Goal: Task Accomplishment & Management: Manage account settings

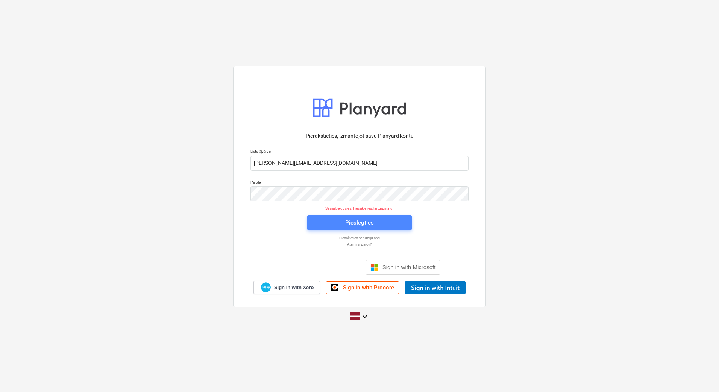
click at [342, 225] on span "Pieslēgties" at bounding box center [359, 223] width 86 height 10
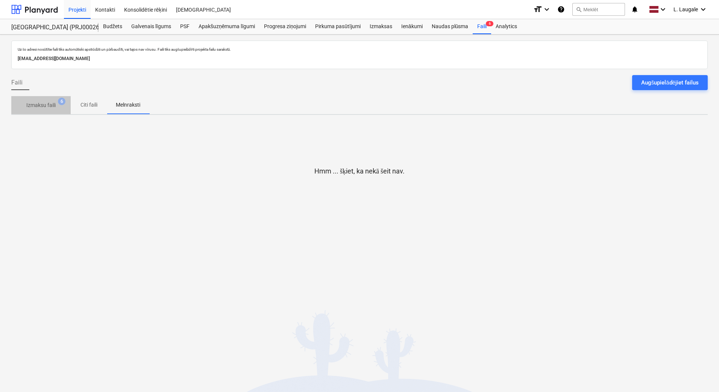
click at [46, 110] on span "Izmaksu faili 6" at bounding box center [40, 105] width 59 height 14
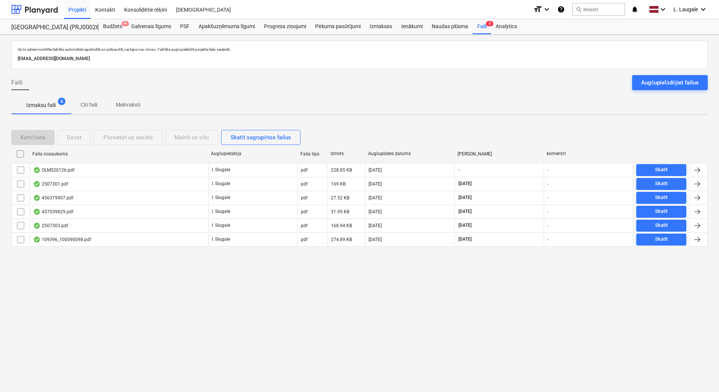
click at [297, 101] on div "Izmaksu faili 6 Citi faili Melnraksti" at bounding box center [359, 105] width 696 height 18
click at [138, 110] on span "Melnraksti" at bounding box center [128, 105] width 42 height 12
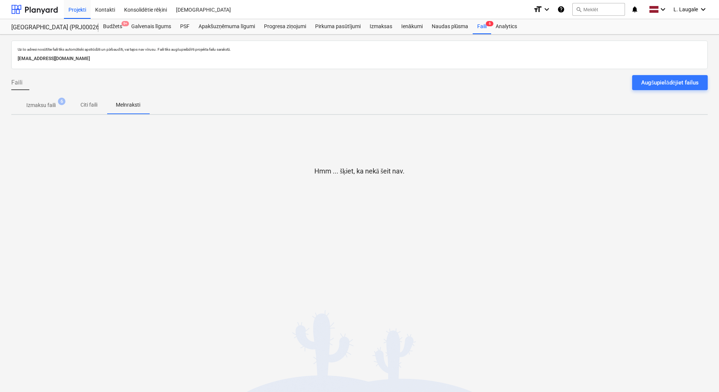
click at [46, 105] on p "Izmaksu faili" at bounding box center [40, 105] width 29 height 8
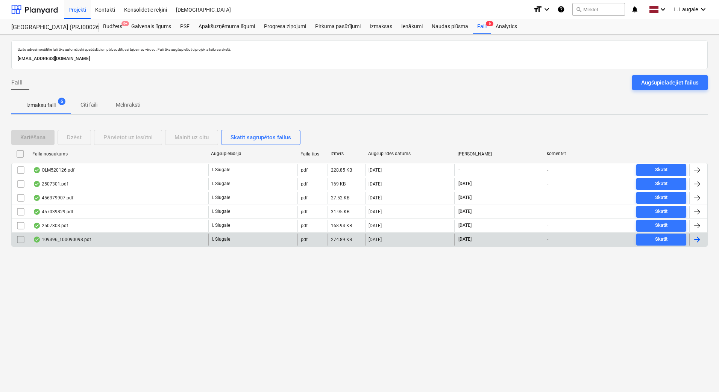
click at [107, 241] on div "109396_100090098.pdf" at bounding box center [119, 240] width 179 height 12
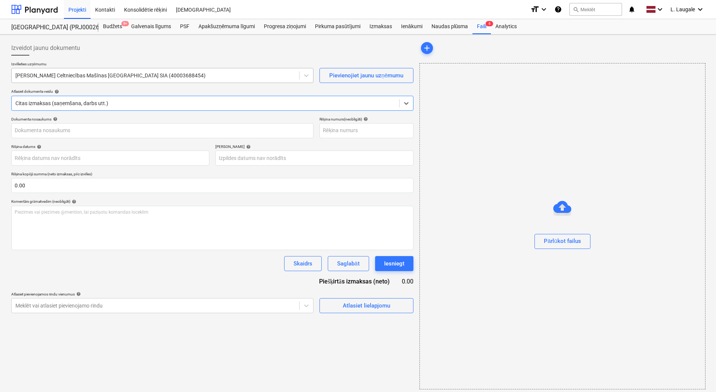
type input "100090098"
type input "[DATE]"
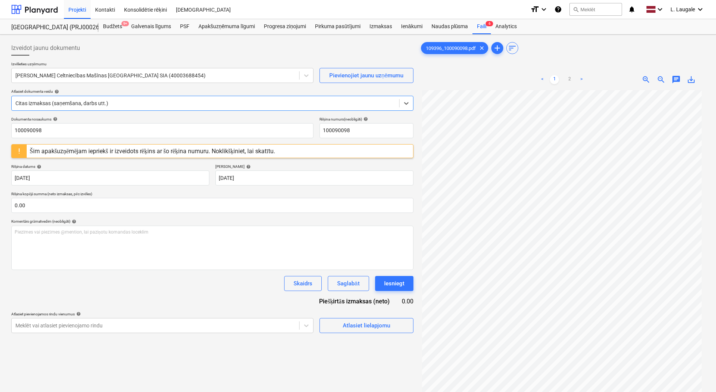
click at [100, 149] on div "Šim apakšuzņēmējam iepriekš ir izveidots rēķins ar šo rēķina numuru. Noklikšķin…" at bounding box center [152, 151] width 245 height 7
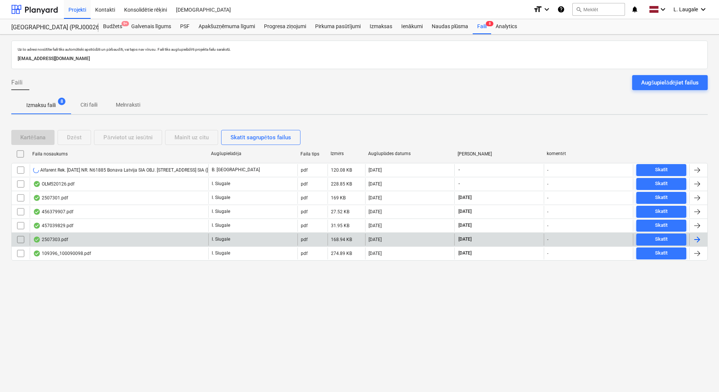
click at [18, 241] on input "checkbox" at bounding box center [21, 240] width 12 height 12
click at [18, 242] on input "checkbox" at bounding box center [21, 240] width 12 height 12
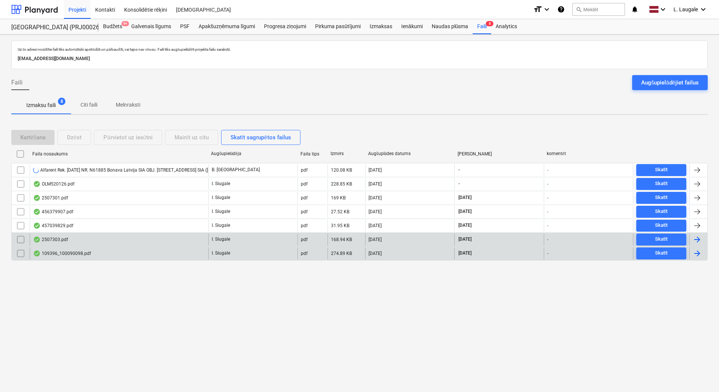
click at [21, 253] on input "checkbox" at bounding box center [21, 254] width 12 height 12
click at [197, 136] on div "Mainīt uz citu" at bounding box center [191, 138] width 34 height 10
click at [102, 253] on div "2507303.pdf" at bounding box center [119, 254] width 179 height 12
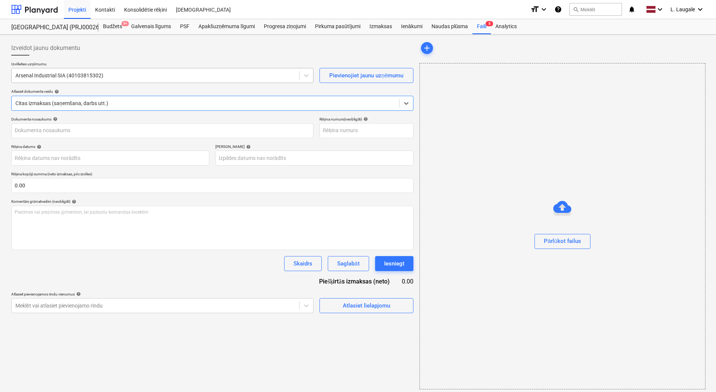
type input "2507303"
type input "[DATE]"
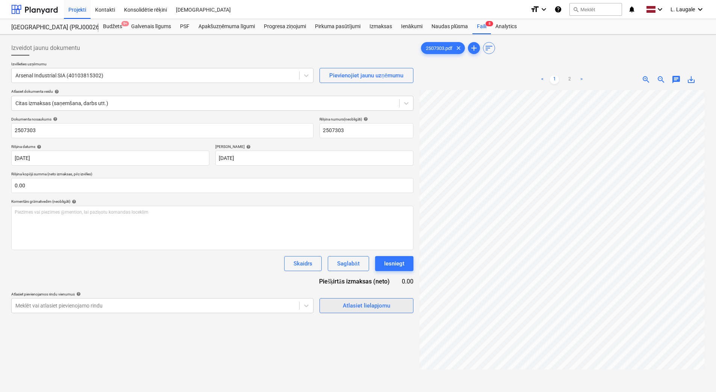
click at [351, 306] on div "Atlasiet lielapjomu" at bounding box center [366, 306] width 47 height 10
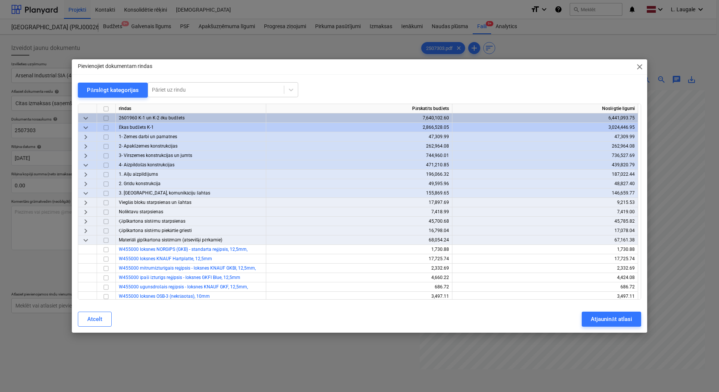
click at [108, 86] on div "Pārslēgt kategorijas" at bounding box center [113, 90] width 52 height 10
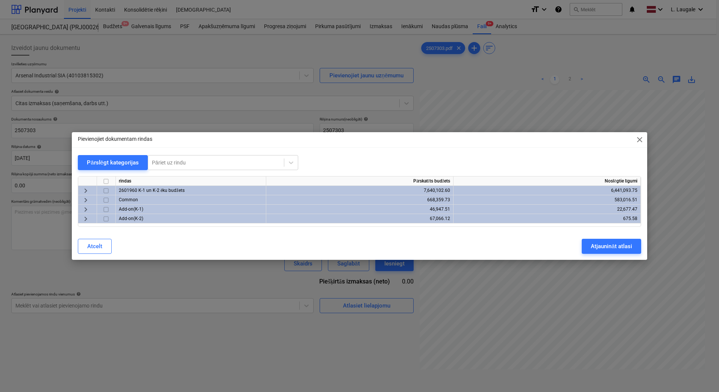
click at [84, 189] on span "keyboard_arrow_right" at bounding box center [85, 190] width 9 height 9
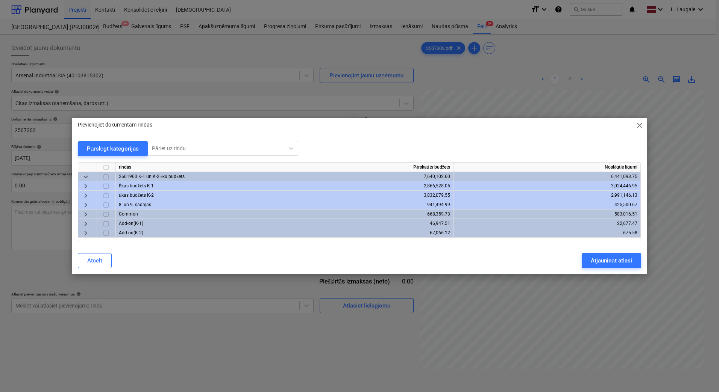
click at [85, 201] on span "keyboard_arrow_right" at bounding box center [85, 205] width 9 height 9
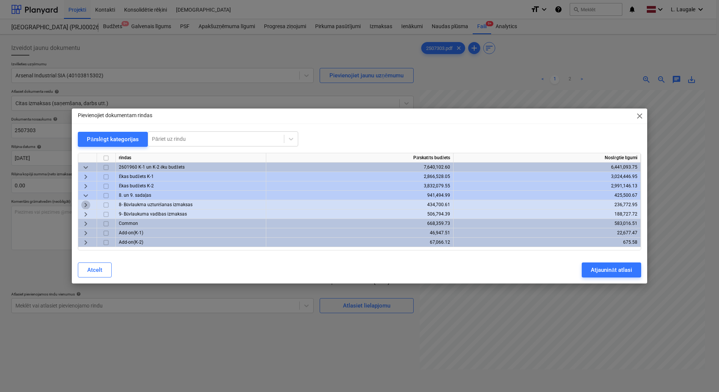
click at [88, 207] on span "keyboard_arrow_right" at bounding box center [85, 205] width 9 height 9
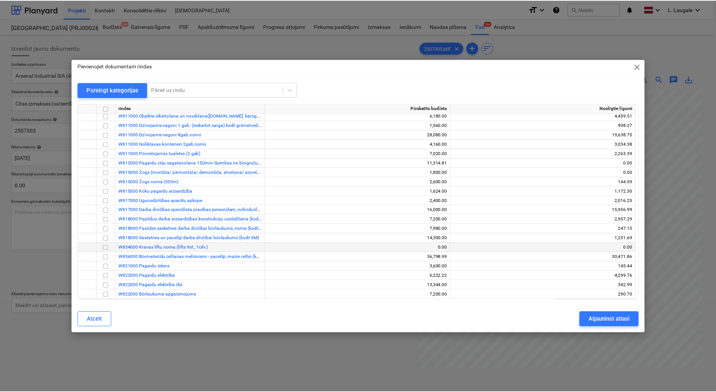
scroll to position [50, 0]
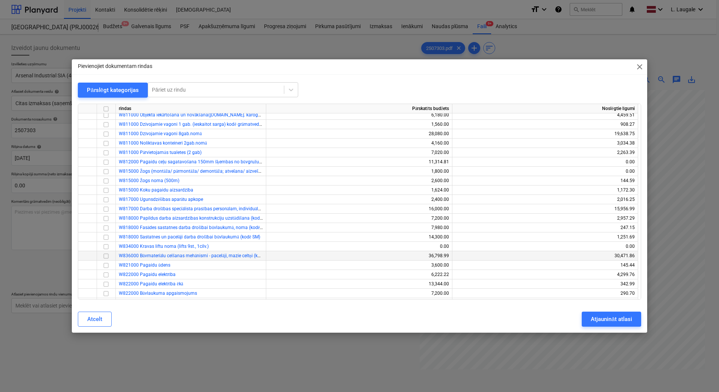
click at [108, 256] on input "checkbox" at bounding box center [105, 256] width 9 height 9
click at [601, 320] on div "Atjaunināt atlasi" at bounding box center [611, 320] width 41 height 10
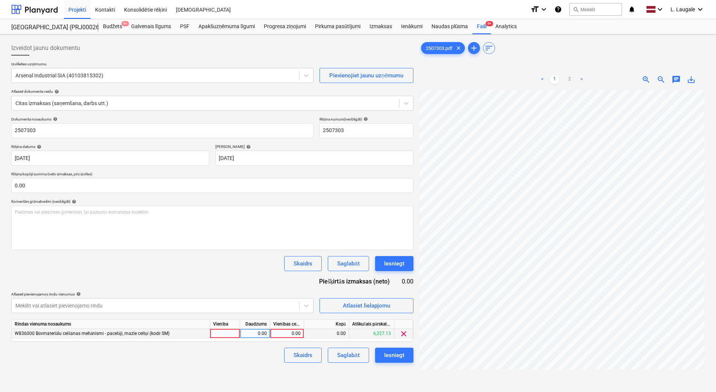
click at [235, 336] on div at bounding box center [225, 333] width 30 height 9
click at [245, 335] on div "0.00" at bounding box center [255, 333] width 24 height 9
type input "1"
click at [568, 80] on link "2" at bounding box center [569, 79] width 9 height 9
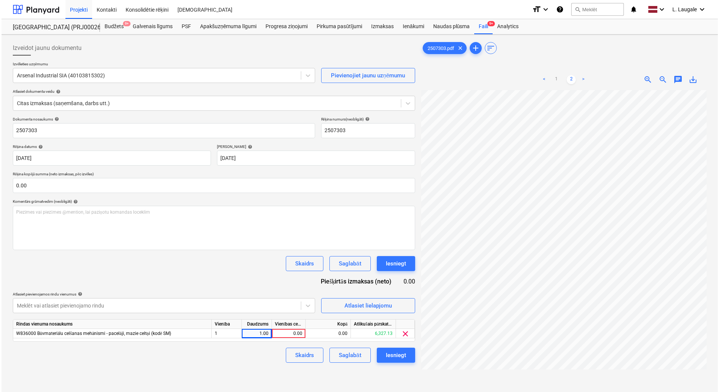
scroll to position [0, 115]
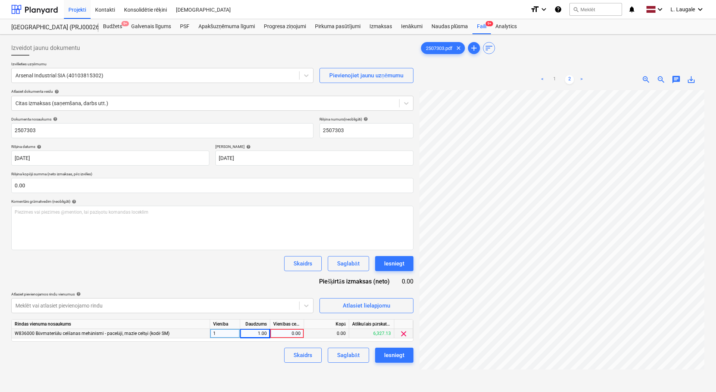
click at [293, 334] on div "0.00" at bounding box center [286, 333] width 27 height 9
type input "3193.79"
click at [270, 360] on div "Skaidrs Saglabāt Iesniegt" at bounding box center [212, 355] width 402 height 15
click at [336, 353] on button "Saglabāt" at bounding box center [348, 355] width 41 height 15
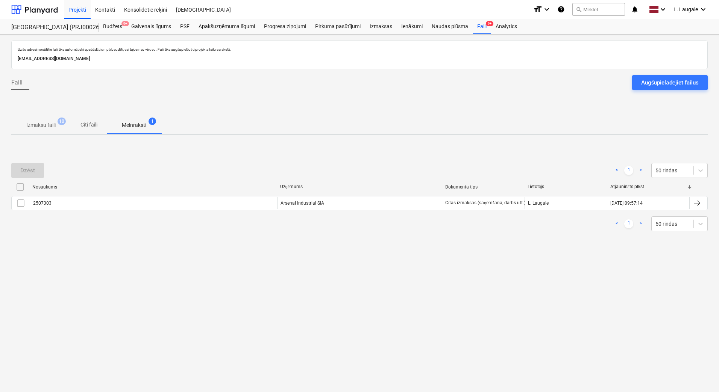
click at [64, 124] on span "10" at bounding box center [62, 122] width 8 height 8
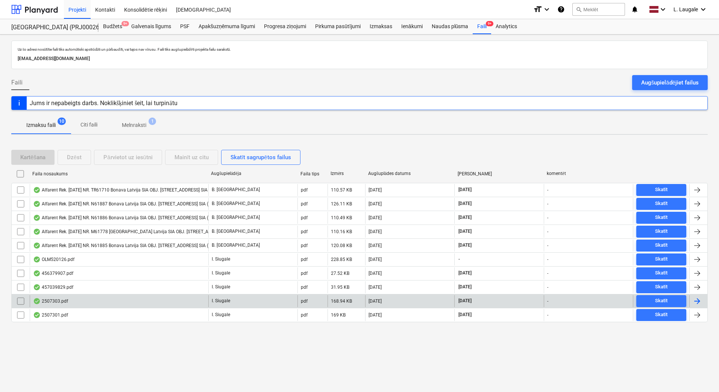
click at [103, 306] on div "2507303.pdf" at bounding box center [119, 301] width 179 height 12
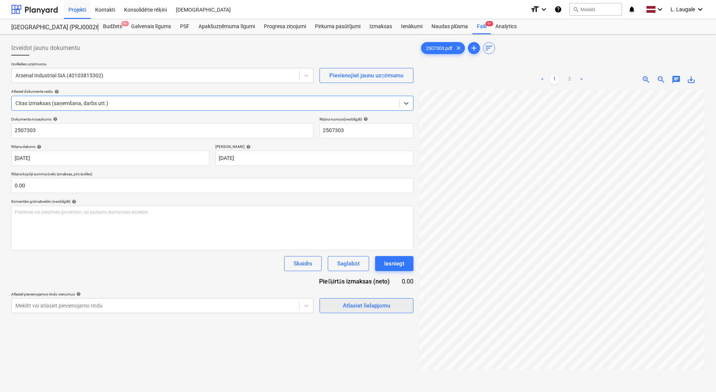
click at [365, 306] on div "Atlasiet lielapjomu" at bounding box center [366, 306] width 47 height 10
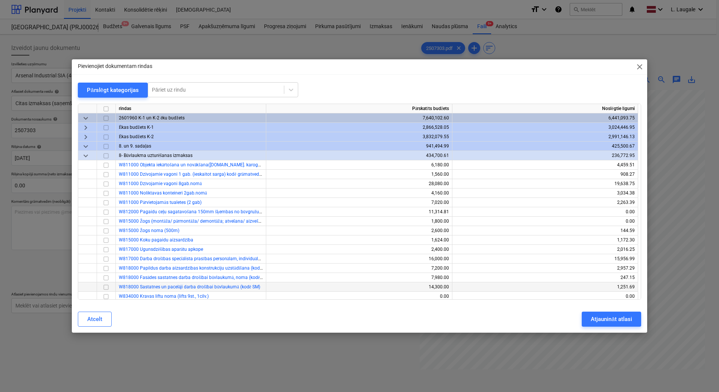
click at [108, 287] on input "checkbox" at bounding box center [105, 287] width 9 height 9
click at [625, 318] on div "Atjaunināt atlasi" at bounding box center [611, 320] width 41 height 10
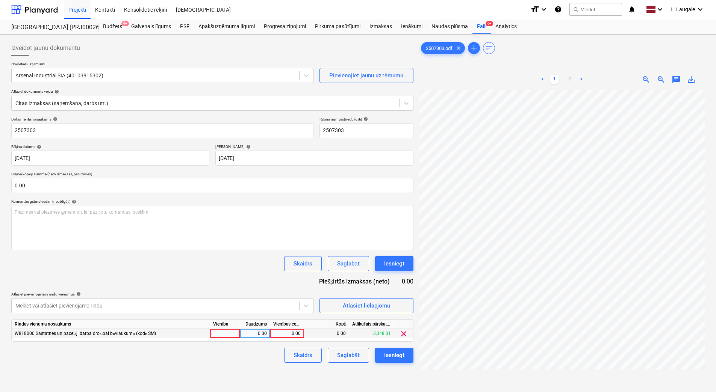
click at [403, 334] on span "clear" at bounding box center [403, 334] width 9 height 9
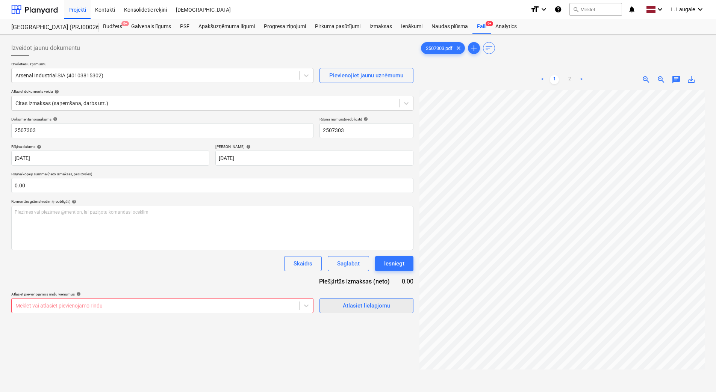
click at [375, 304] on div "Atlasiet lielapjomu" at bounding box center [366, 306] width 47 height 10
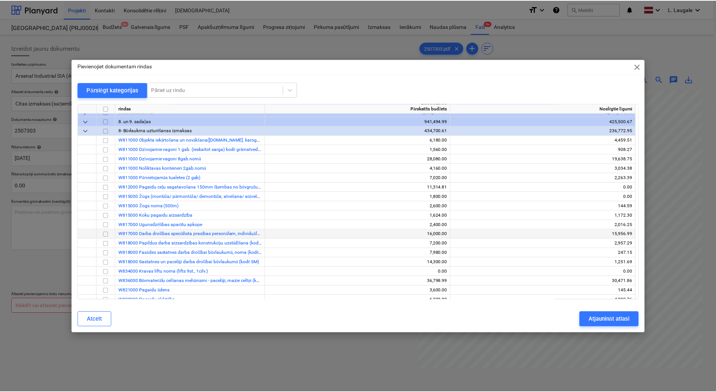
scroll to position [50, 0]
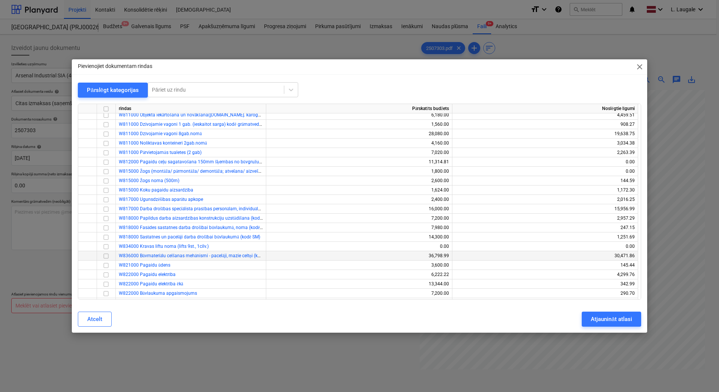
click at [107, 256] on input "checkbox" at bounding box center [105, 256] width 9 height 9
click at [618, 319] on div "Atjaunināt atlasi" at bounding box center [611, 320] width 41 height 10
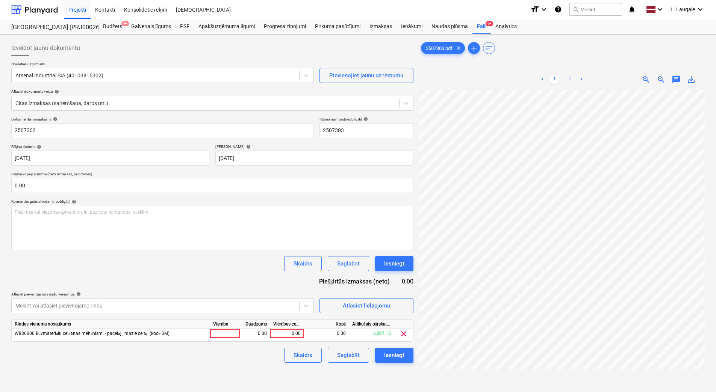
click at [569, 80] on link "2" at bounding box center [569, 79] width 9 height 9
click at [226, 334] on div at bounding box center [225, 333] width 30 height 9
type input "3193.79"
drag, startPoint x: 233, startPoint y: 336, endPoint x: 183, endPoint y: 336, distance: 49.2
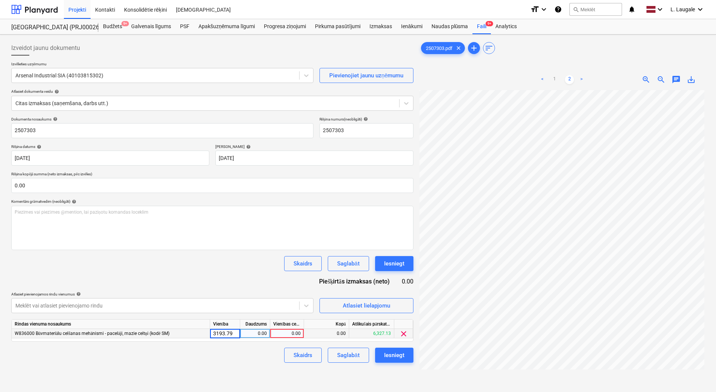
click at [0, 0] on div "W836000 Būvmateriālu celšanas mehānismi - pacelāji, mazie celtņi (kodē SM) 3193…" at bounding box center [0, 0] width 0 height 0
drag, startPoint x: 231, startPoint y: 333, endPoint x: 135, endPoint y: 335, distance: 96.3
click at [0, 0] on div "W836000 Būvmateriālu celšanas mehānismi - pacelāji, mazie celtņi (kodē SM) 3193…" at bounding box center [0, 0] width 0 height 0
click at [230, 353] on div "Skaidrs Saglabāt Iesniegt" at bounding box center [212, 355] width 402 height 15
drag, startPoint x: 230, startPoint y: 335, endPoint x: 209, endPoint y: 335, distance: 20.7
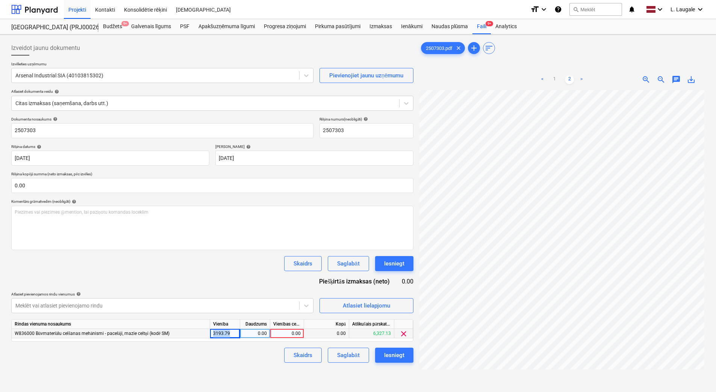
click at [0, 0] on div "W836000 Būvmateriālu celšanas mehānismi - pacelāji, mazie celtņi (kodē SM) 3193…" at bounding box center [0, 0] width 0 height 0
copy div "W836000 Būvmateriālu celšanas mehānismi - pacelāji, mazie celtņi (kodē SM) 3193…"
click at [287, 334] on div "0.00" at bounding box center [286, 333] width 27 height 9
click at [234, 335] on div "3193.79" at bounding box center [225, 333] width 30 height 9
click at [234, 335] on input "3193.79" at bounding box center [225, 333] width 30 height 9
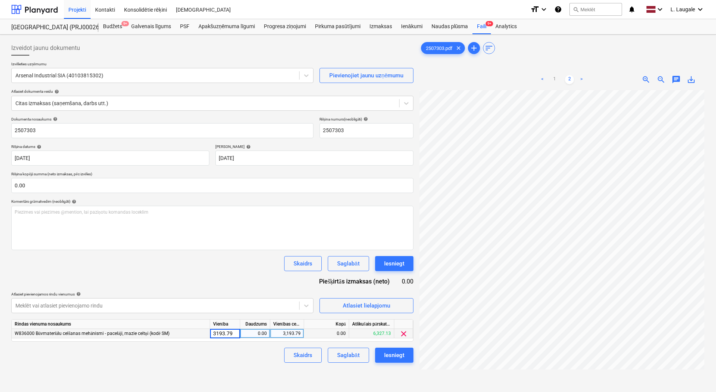
type input "1"
click at [261, 335] on div "0.00" at bounding box center [255, 333] width 24 height 9
type input "1"
click at [261, 347] on div "Dokumenta nosaukums help 2507303 Rēķina numurs (neobligāti) help 2507303 Rēķina…" at bounding box center [212, 240] width 402 height 246
click at [362, 359] on button "Saglabāt" at bounding box center [348, 355] width 41 height 15
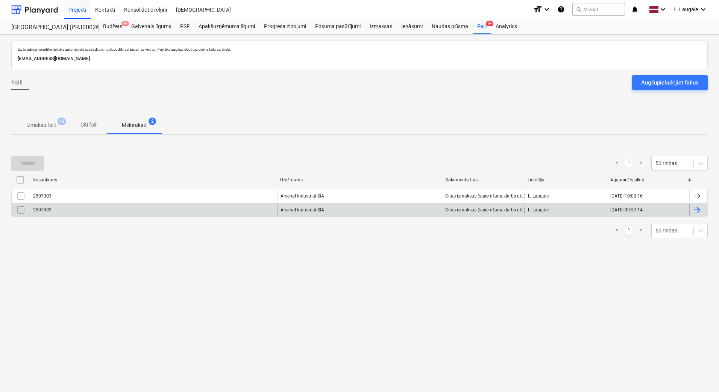
click at [19, 209] on input "checkbox" at bounding box center [21, 210] width 12 height 12
drag, startPoint x: 27, startPoint y: 161, endPoint x: 39, endPoint y: 123, distance: 39.5
click at [27, 160] on div "Dzēst" at bounding box center [27, 164] width 15 height 10
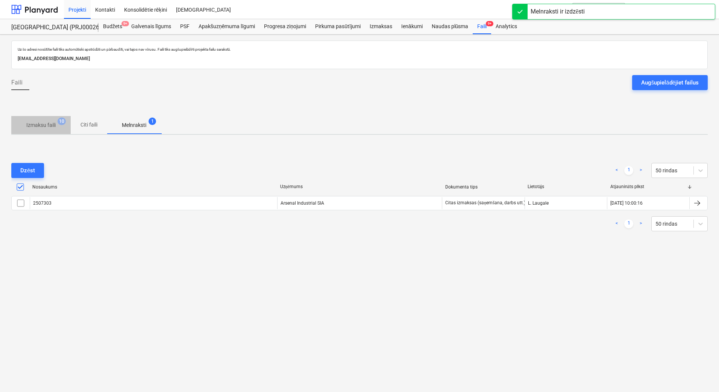
click at [47, 123] on p "Izmaksu faili" at bounding box center [40, 125] width 29 height 8
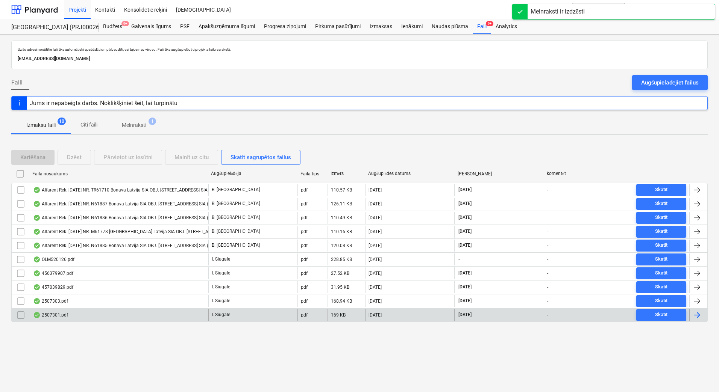
click at [86, 316] on div "2507301.pdf" at bounding box center [119, 315] width 179 height 12
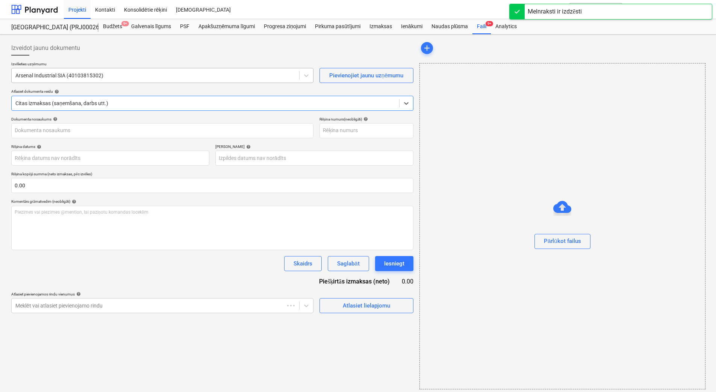
type input "2507301"
type input "[DATE]"
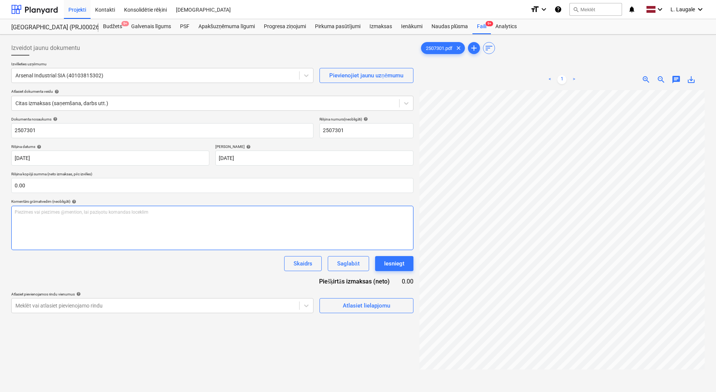
scroll to position [0, 115]
click at [394, 244] on div "Izveidot jaunu dokumentu Izvēlieties uzņēmumu Arsenal Industrial SIA (401038153…" at bounding box center [358, 251] width 700 height 427
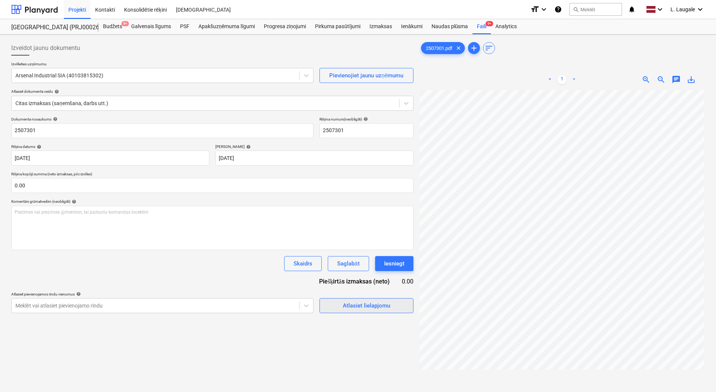
click at [364, 306] on div "Atlasiet lielapjomu" at bounding box center [366, 306] width 47 height 10
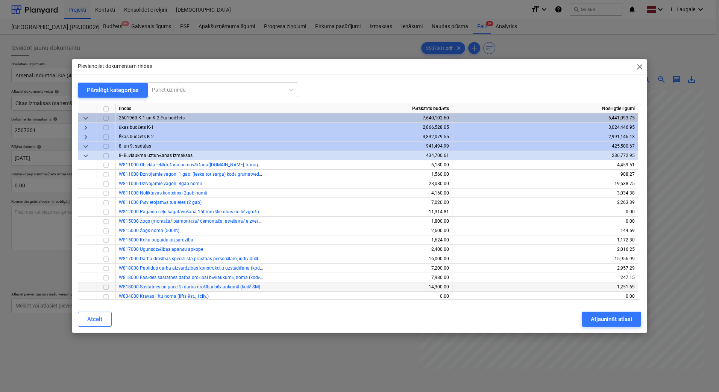
click at [108, 289] on input "checkbox" at bounding box center [105, 287] width 9 height 9
click at [616, 323] on div "Atjaunināt atlasi" at bounding box center [611, 320] width 41 height 10
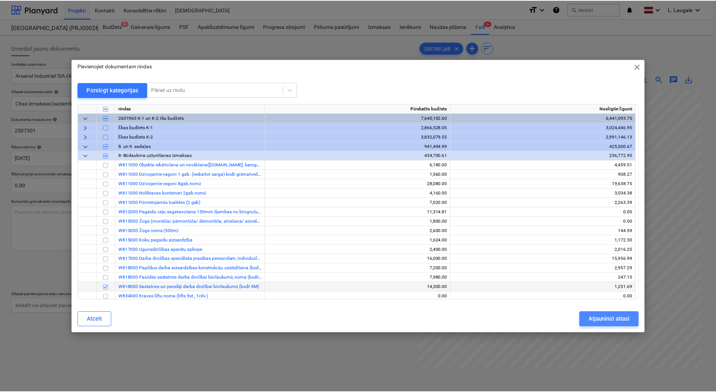
scroll to position [0, 114]
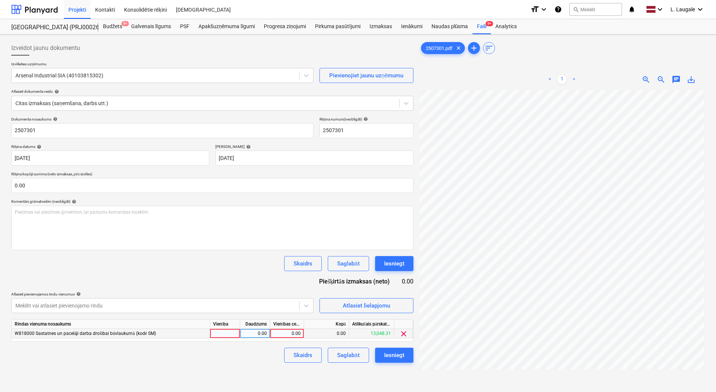
click at [225, 335] on div at bounding box center [225, 333] width 30 height 9
click at [247, 332] on div "0.00" at bounding box center [255, 333] width 24 height 9
type input "1"
click at [283, 332] on div "0.00" at bounding box center [286, 333] width 27 height 9
type input "81.9"
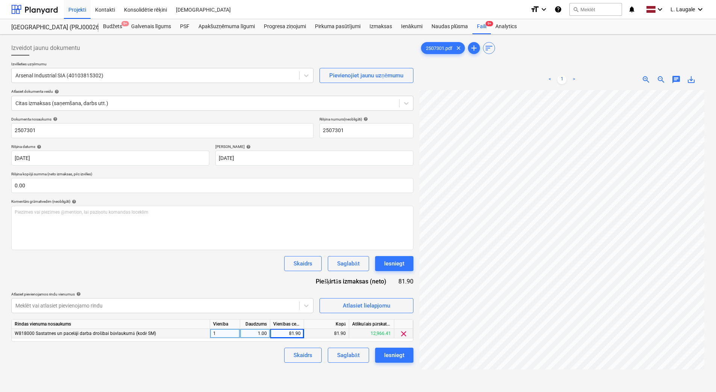
click at [272, 348] on div "Skaidrs Saglabāt Iesniegt" at bounding box center [212, 355] width 402 height 15
click at [338, 354] on div "Saglabāt" at bounding box center [348, 356] width 22 height 10
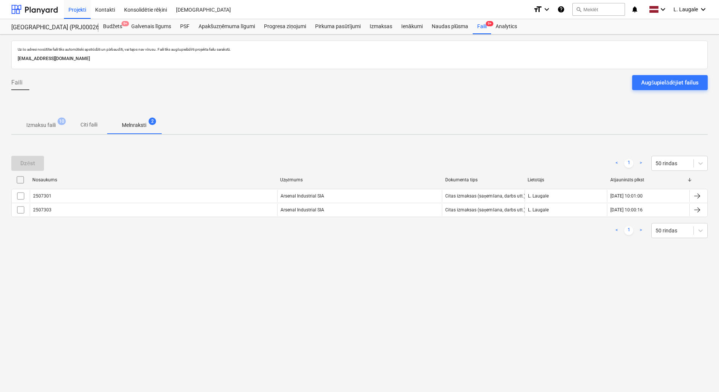
click at [319, 255] on div "Uz šo adresi nosūtītie faili tiks automātiski apstrādāti un pārbaudīti, vai taj…" at bounding box center [359, 214] width 719 height 358
click at [32, 123] on p "Izmaksu faili" at bounding box center [40, 125] width 29 height 8
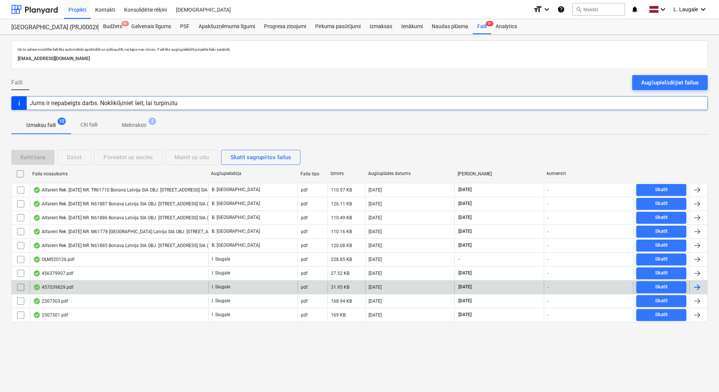
click at [121, 285] on div "457039829.pdf" at bounding box center [119, 288] width 179 height 12
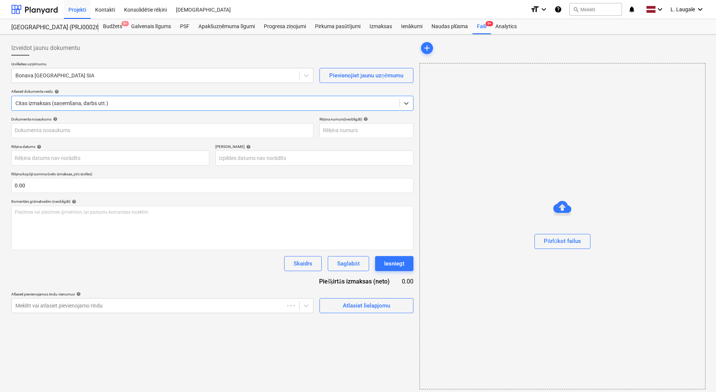
type input "457039829.pdf"
type input "[DATE]"
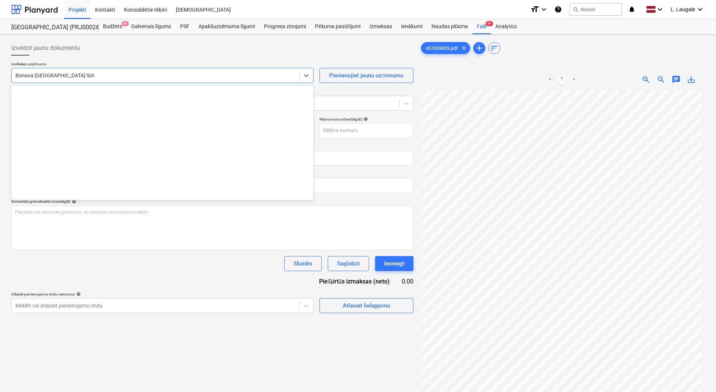
click at [197, 78] on div at bounding box center [155, 76] width 280 height 8
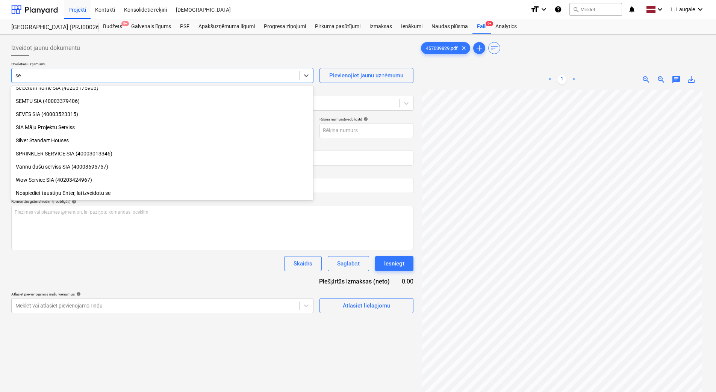
scroll to position [440, 0]
type input "sen"
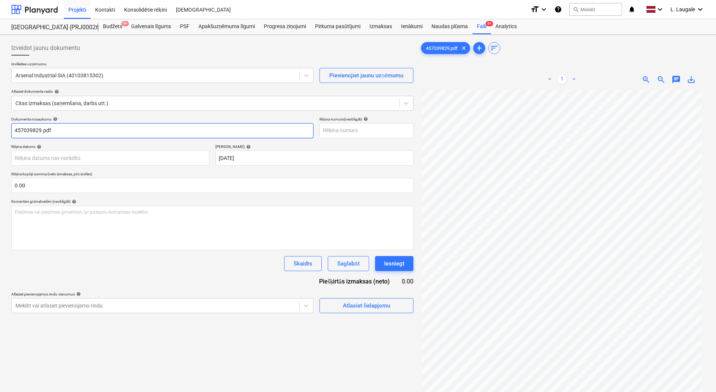
click at [71, 127] on input "457039829.pdf" at bounding box center [162, 130] width 302 height 15
drag, startPoint x: 71, startPoint y: 127, endPoint x: -2, endPoint y: 122, distance: 72.7
click at [0, 122] on html "Projekti Kontakti Konsolidētie rēķini Iesūtne format_size keyboard_arrow_down h…" at bounding box center [358, 196] width 716 height 392
type input "457039829"
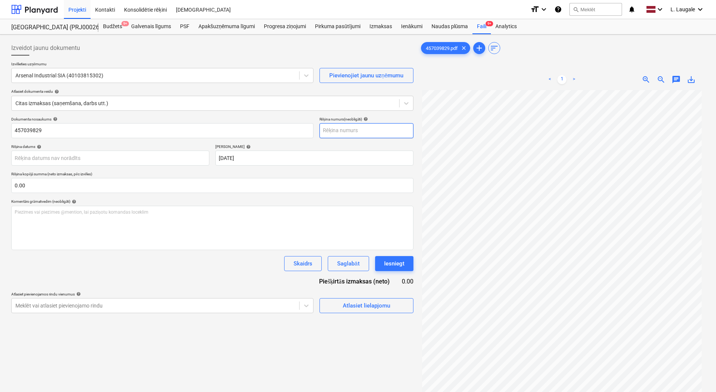
click at [348, 132] on input "text" at bounding box center [366, 130] width 94 height 15
paste input "457039829"
type input "457039829"
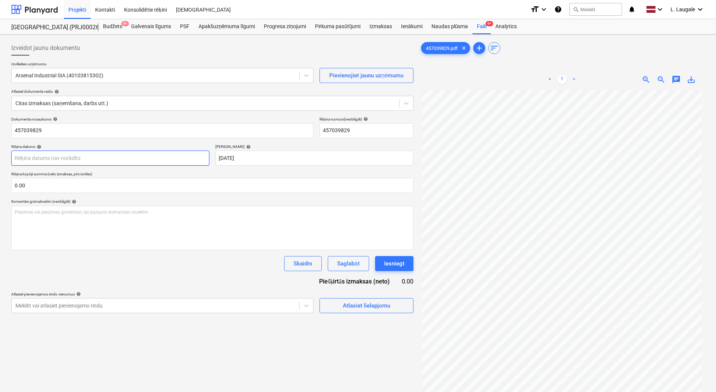
click at [198, 155] on body "Projekti Kontakti Konsolidētie rēķini Iesūtne format_size keyboard_arrow_down h…" at bounding box center [358, 196] width 716 height 392
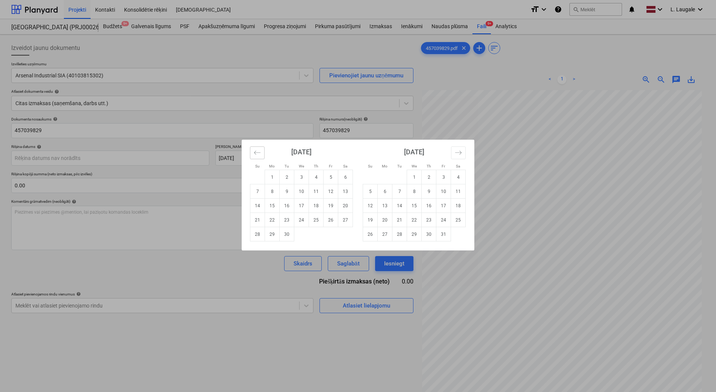
click at [259, 153] on icon "Move backward to switch to the previous month." at bounding box center [257, 152] width 7 height 7
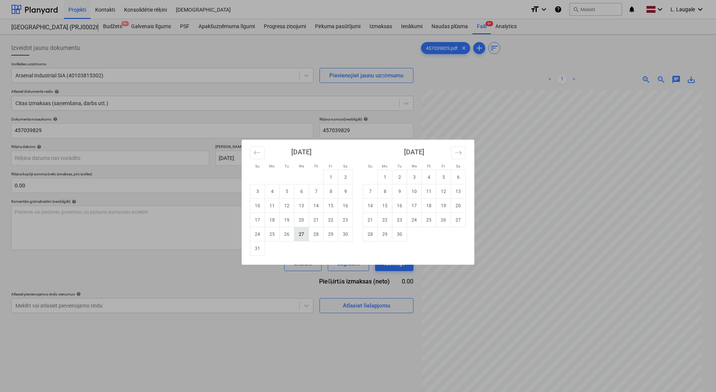
click at [301, 237] on td "27" at bounding box center [301, 234] width 15 height 14
type input "[DATE]"
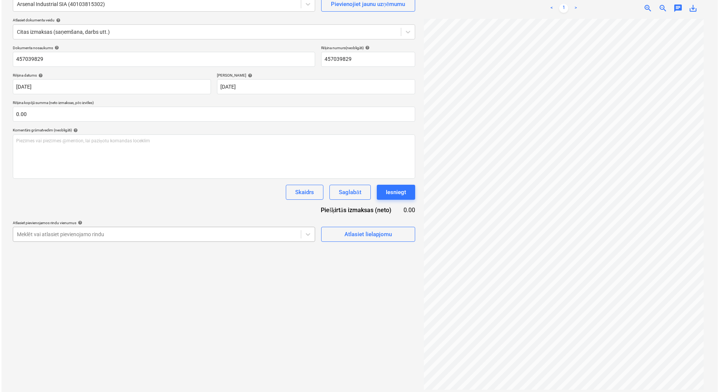
scroll to position [75, 0]
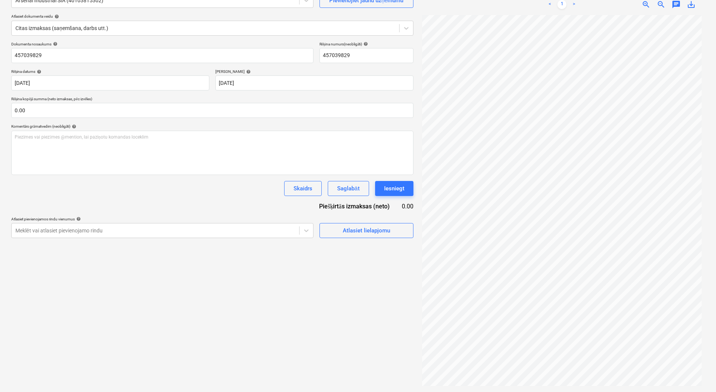
click at [345, 223] on div "Atlasiet lielapjomu" at bounding box center [366, 227] width 94 height 21
click at [346, 232] on div "Atlasiet lielapjomu" at bounding box center [366, 231] width 47 height 10
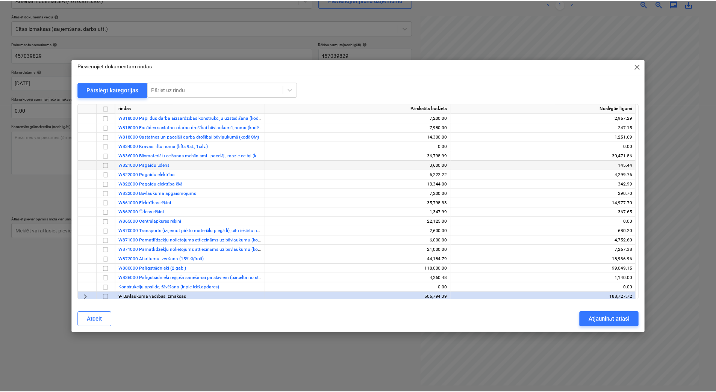
scroll to position [150, 0]
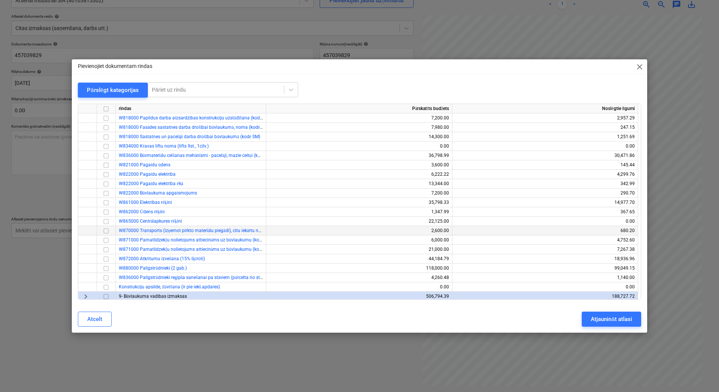
click at [105, 230] on input "checkbox" at bounding box center [105, 231] width 9 height 9
click at [595, 316] on div "Atjaunināt atlasi" at bounding box center [611, 320] width 41 height 10
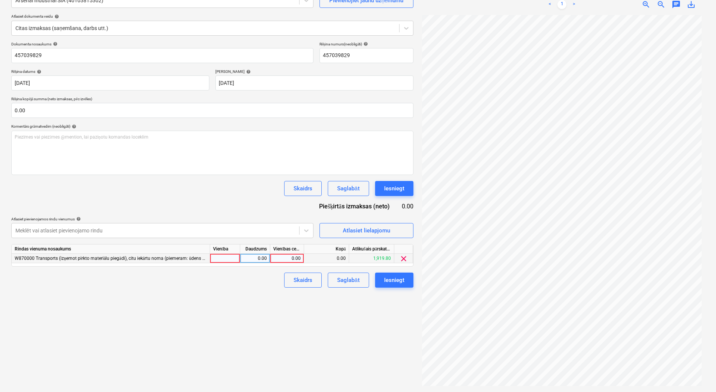
click at [236, 258] on div at bounding box center [225, 258] width 30 height 9
type input "1"
click at [261, 261] on div "0.00" at bounding box center [255, 258] width 24 height 9
click at [300, 259] on div "0.00" at bounding box center [286, 258] width 27 height 9
type input "115"
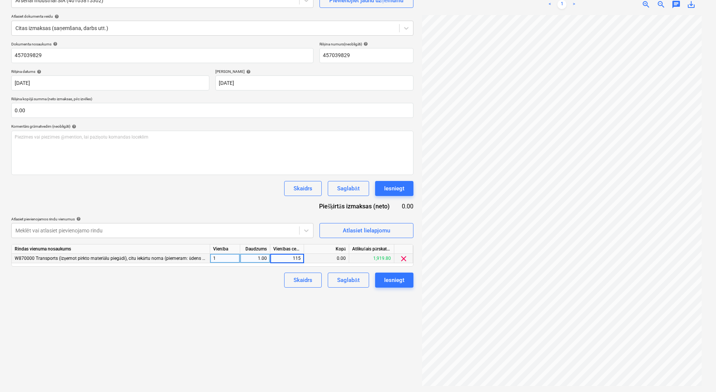
click at [239, 270] on div "Dokumenta nosaukums help 457039829 Rēķina numurs (neobligāti) help 457039829 Rē…" at bounding box center [212, 165] width 402 height 246
click at [345, 279] on div "Saglabāt" at bounding box center [348, 281] width 22 height 10
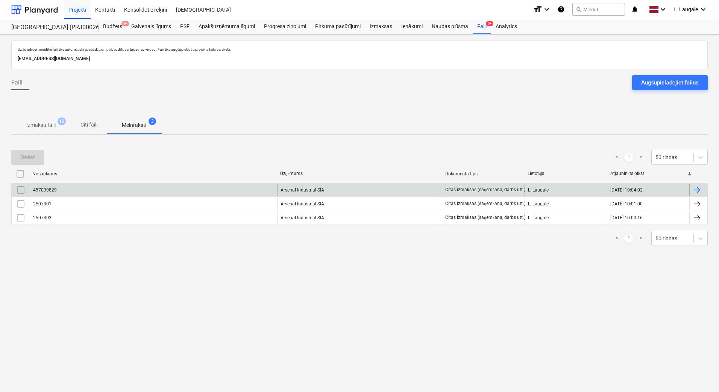
click at [135, 185] on div "457039829" at bounding box center [153, 190] width 247 height 12
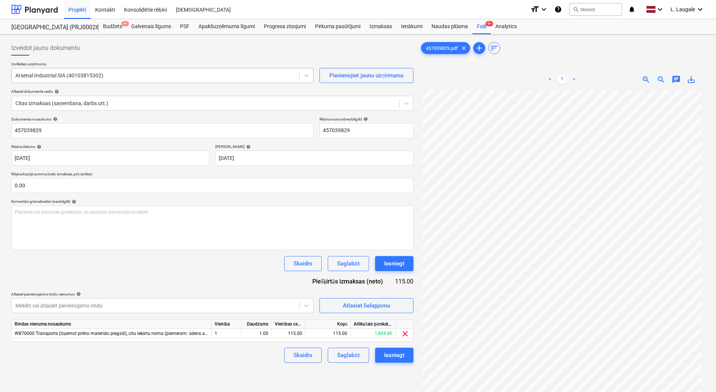
click at [93, 79] on div at bounding box center [155, 76] width 280 height 8
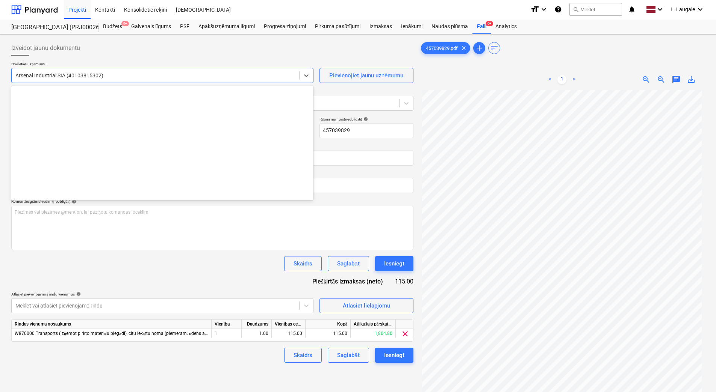
scroll to position [789, 0]
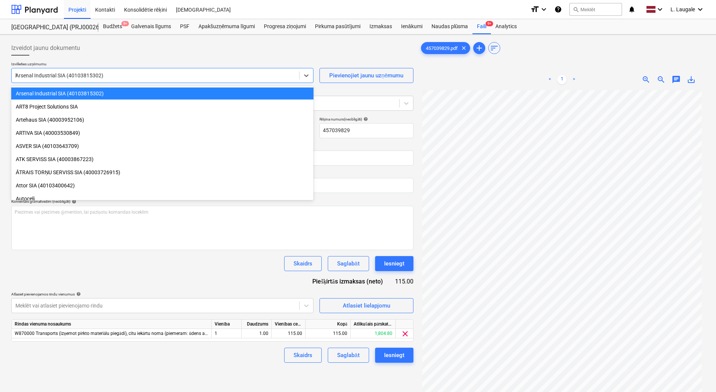
type input "kes"
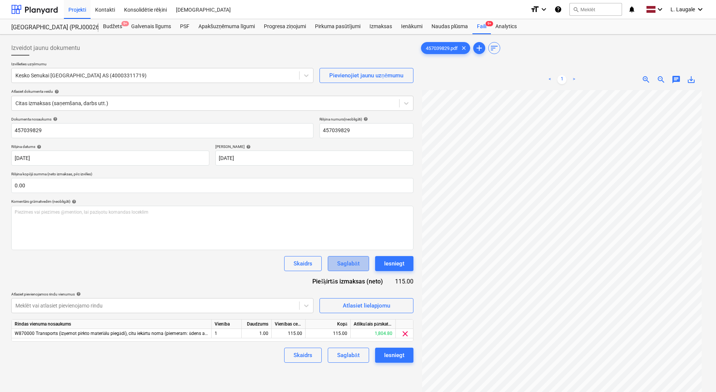
click at [349, 266] on div "Saglabāt" at bounding box center [348, 264] width 22 height 10
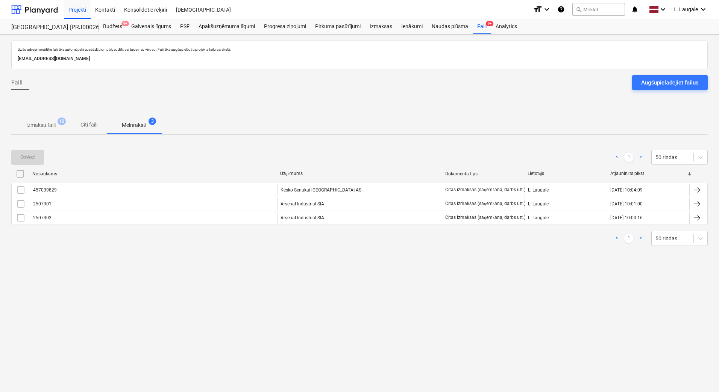
click at [52, 126] on p "Izmaksu faili" at bounding box center [40, 125] width 29 height 8
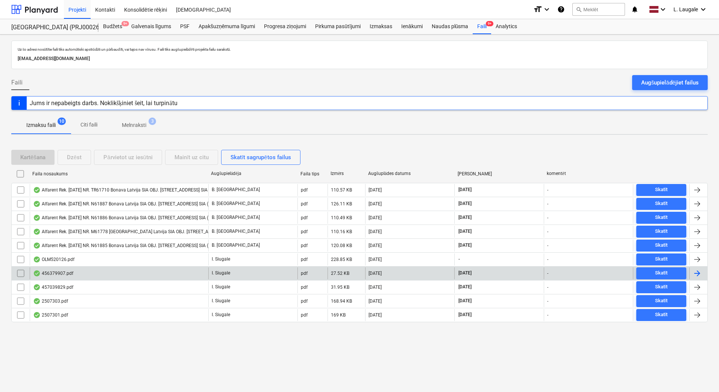
click at [129, 274] on div "456379907.pdf" at bounding box center [119, 274] width 179 height 12
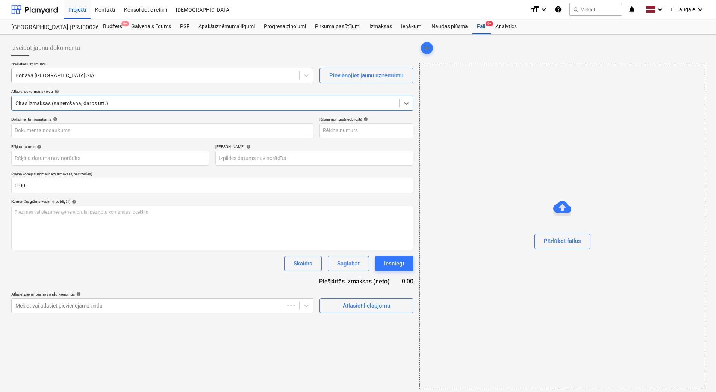
type input "456379907.pdf"
type input "[DATE]"
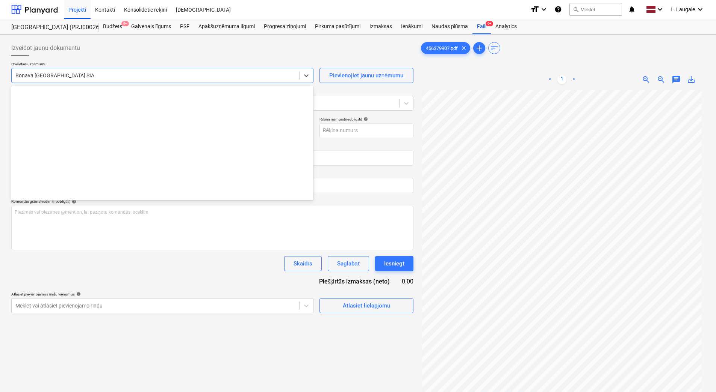
click at [83, 79] on div at bounding box center [155, 76] width 280 height 8
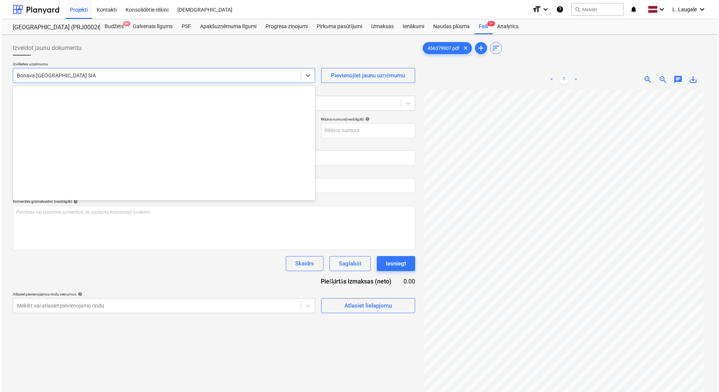
scroll to position [1408, 0]
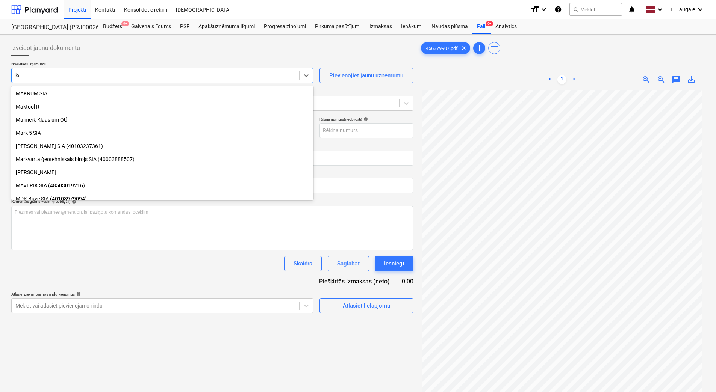
type input "kesk"
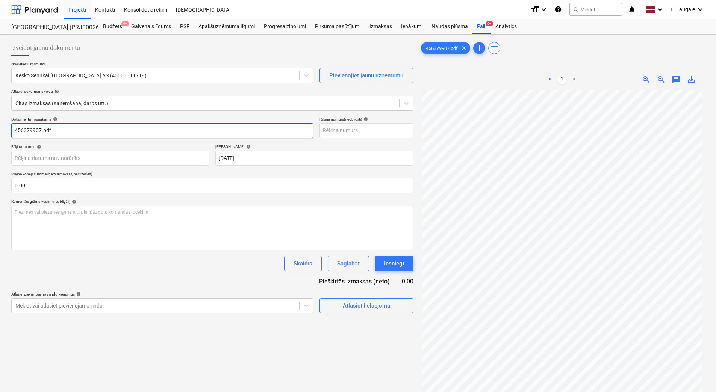
click at [85, 130] on input "456379907.pdf" at bounding box center [162, 130] width 302 height 15
drag, startPoint x: 85, startPoint y: 130, endPoint x: 0, endPoint y: 115, distance: 86.4
click at [0, 119] on html "Projekti Kontakti Konsolidētie rēķini Iesūtne format_size keyboard_arrow_down h…" at bounding box center [358, 196] width 716 height 392
type input "456379907"
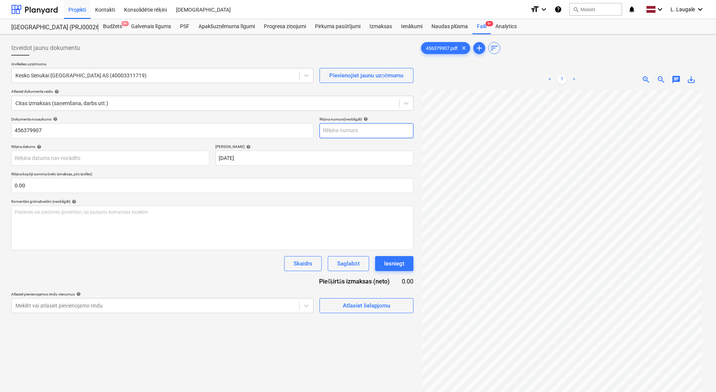
click at [335, 134] on input "text" at bounding box center [366, 130] width 94 height 15
paste input "456379907"
type input "456379907"
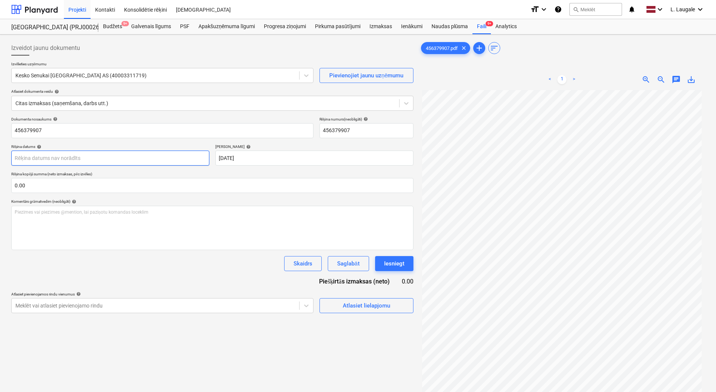
click at [189, 159] on body "Projekti Kontakti Konsolidētie rēķini Iesūtne format_size keyboard_arrow_down h…" at bounding box center [358, 196] width 716 height 392
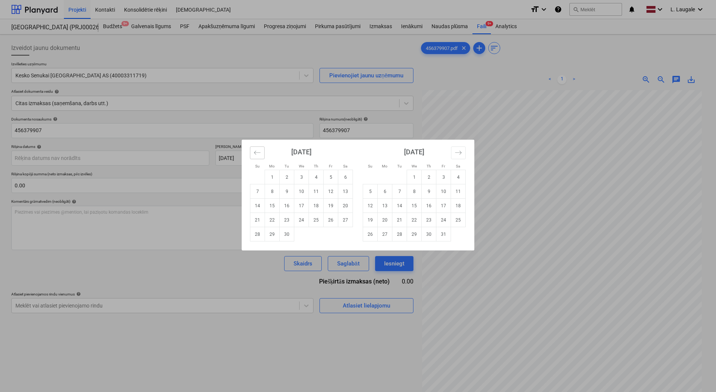
click at [258, 152] on icon "Move backward to switch to the previous month." at bounding box center [257, 152] width 7 height 7
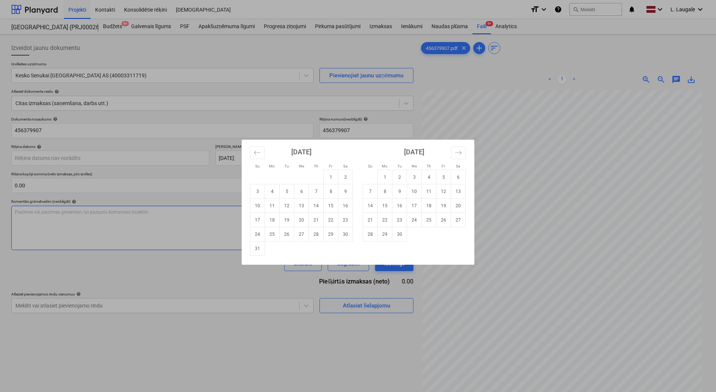
click at [301, 212] on td "13" at bounding box center [301, 206] width 15 height 14
type input "[DATE]"
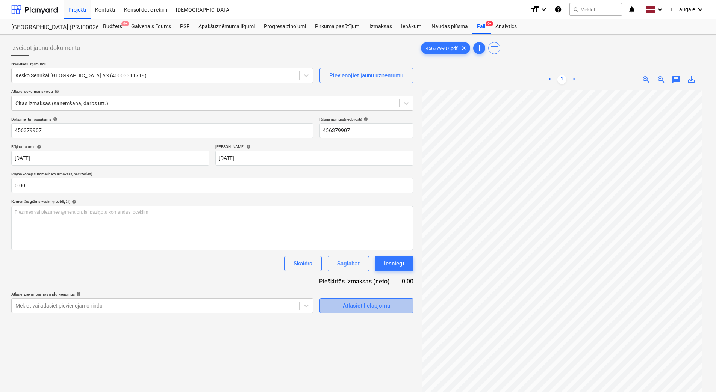
click at [373, 305] on div "Atlasiet lielapjomu" at bounding box center [366, 306] width 47 height 10
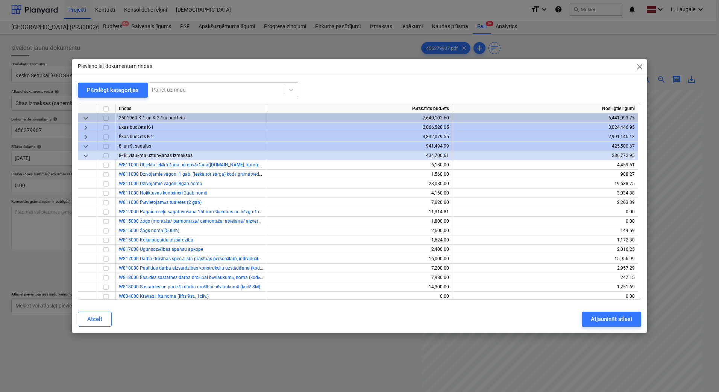
click at [83, 126] on span "keyboard_arrow_right" at bounding box center [85, 127] width 9 height 9
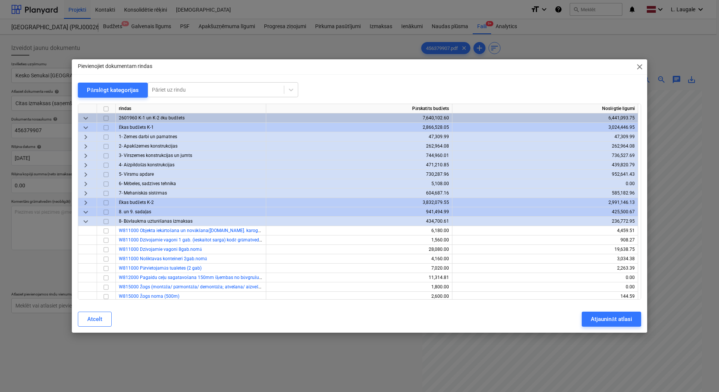
click at [319, 332] on div "Pievienojiet dokumentam rindas close Pārslēgt kategorijas Pāriet uz rindu rinda…" at bounding box center [359, 196] width 575 height 274
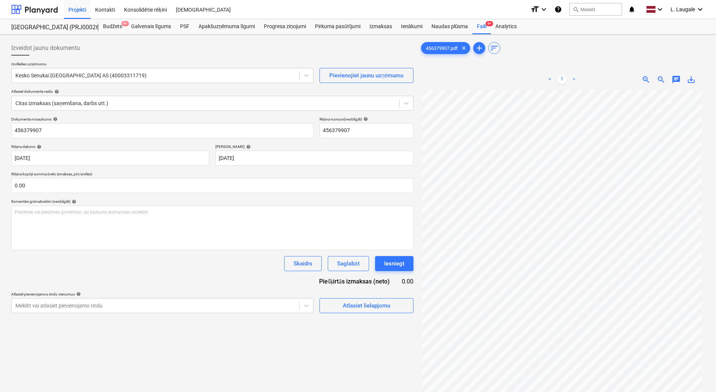
click at [307, 354] on div "Izveidot jaunu dokumentu Izvēlieties uzņēmumu Kesko Senukai [GEOGRAPHIC_DATA] A…" at bounding box center [212, 251] width 408 height 427
click at [106, 8] on div "Kontakti" at bounding box center [105, 9] width 29 height 19
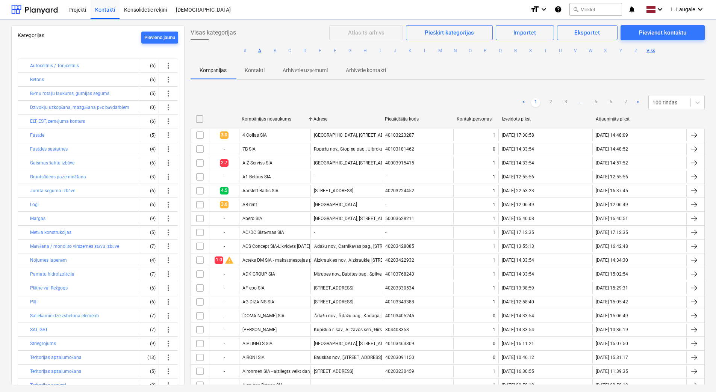
click at [262, 50] on button "A" at bounding box center [259, 50] width 9 height 9
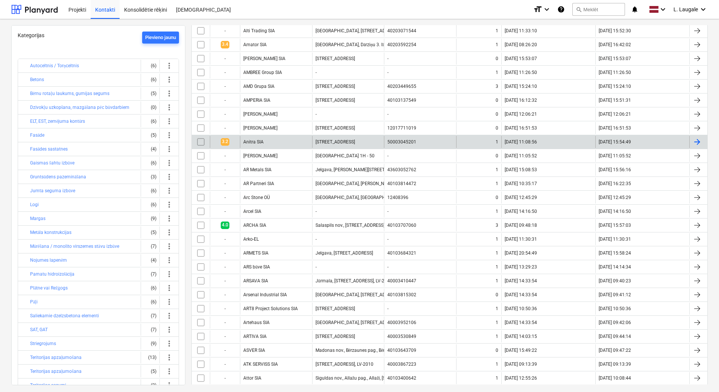
scroll to position [627, 0]
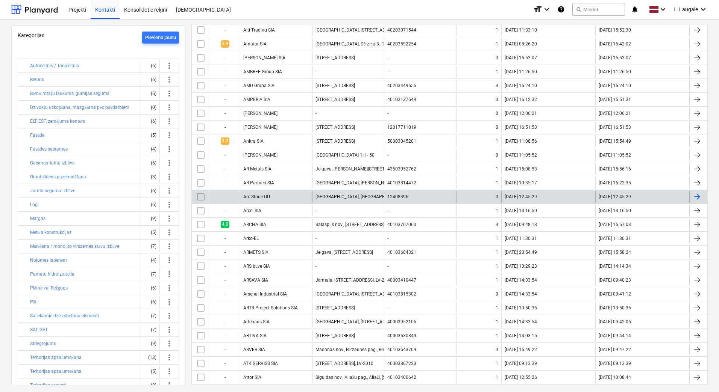
click at [290, 196] on div "Arc Stone OÜ" at bounding box center [276, 197] width 72 height 12
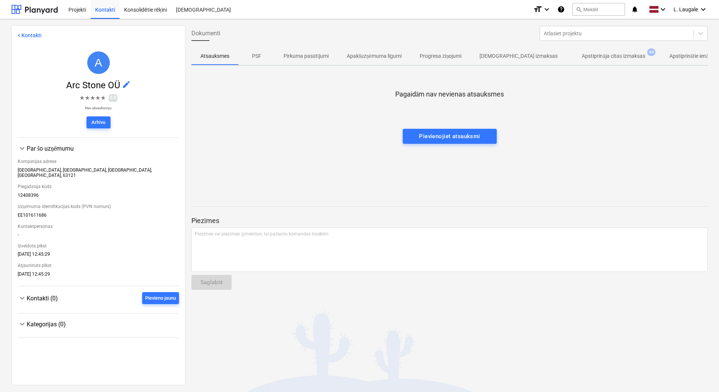
click at [610, 55] on p "Apstiprināja citas izmaksas" at bounding box center [612, 56] width 63 height 8
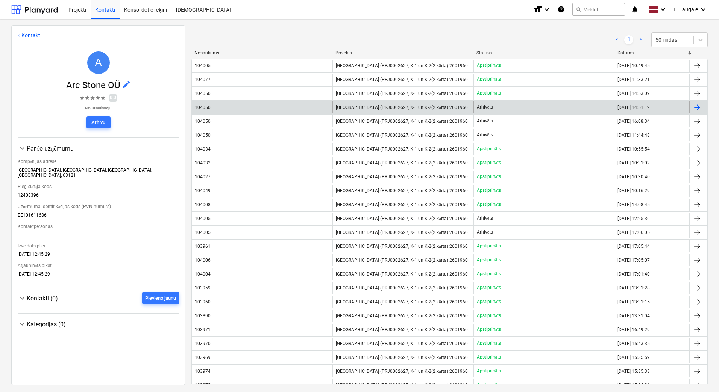
scroll to position [50, 0]
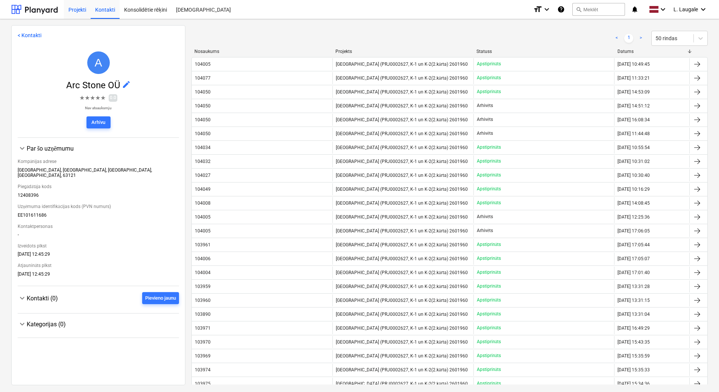
click at [79, 11] on div "Projekti" at bounding box center [77, 9] width 27 height 19
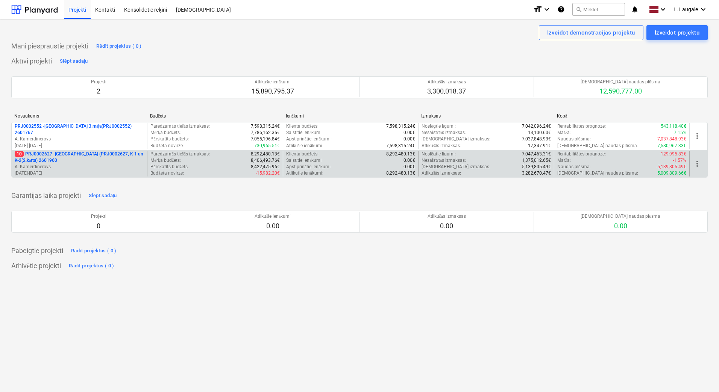
click at [103, 163] on p "10 PRJ0002627 - [GEOGRAPHIC_DATA] (PRJ0002627, K-1 un K-2(2.kārta) 2601960" at bounding box center [79, 157] width 129 height 13
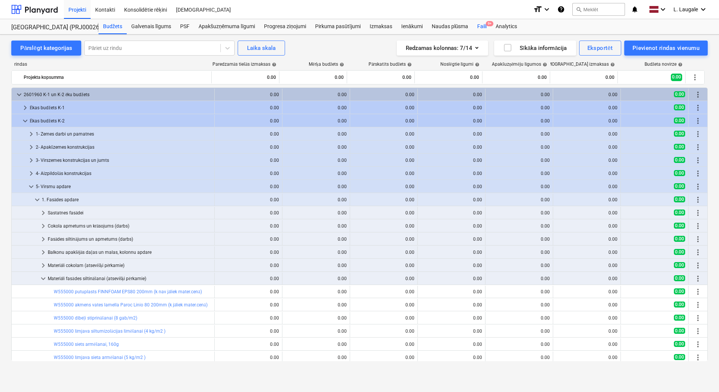
scroll to position [125, 0]
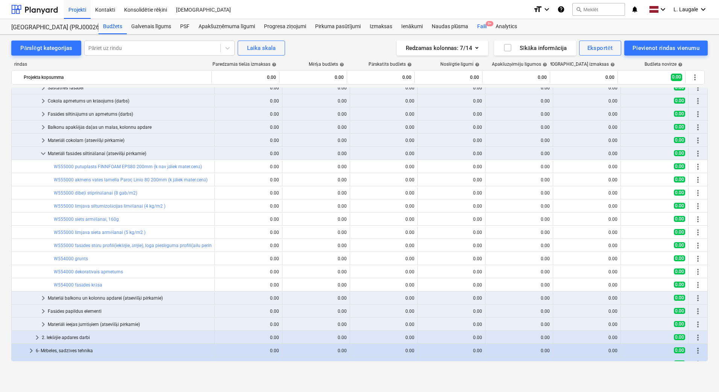
click at [479, 27] on div "Faili 9+" at bounding box center [481, 26] width 18 height 15
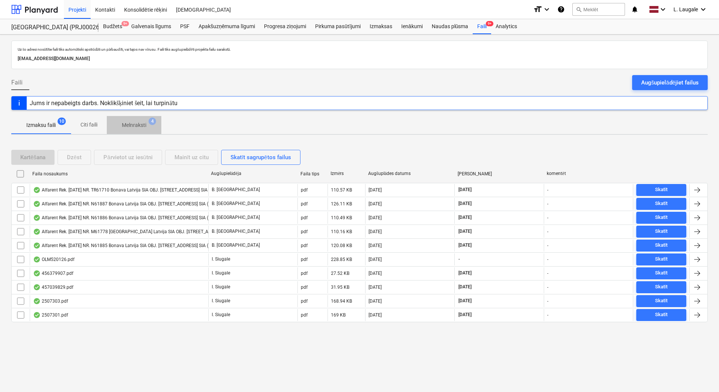
click at [140, 127] on p "Melnraksti" at bounding box center [134, 125] width 24 height 8
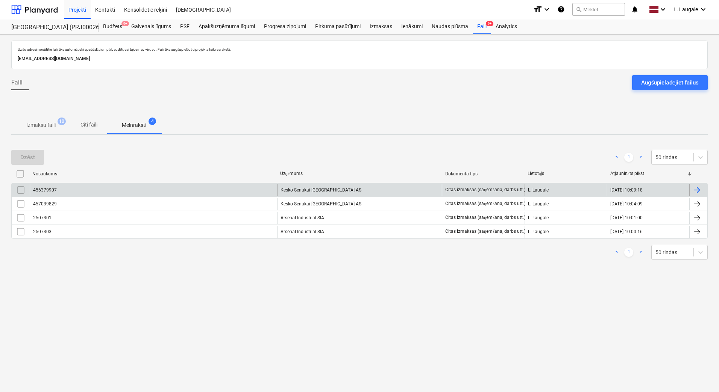
click at [142, 194] on div "456379907" at bounding box center [153, 190] width 247 height 12
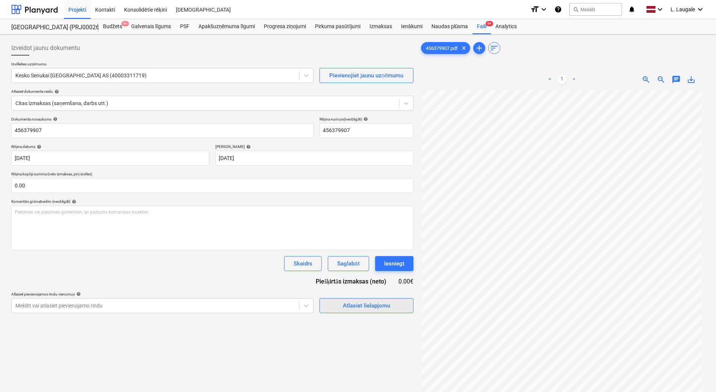
click at [358, 308] on div "Atlasiet lielapjomu" at bounding box center [366, 306] width 47 height 10
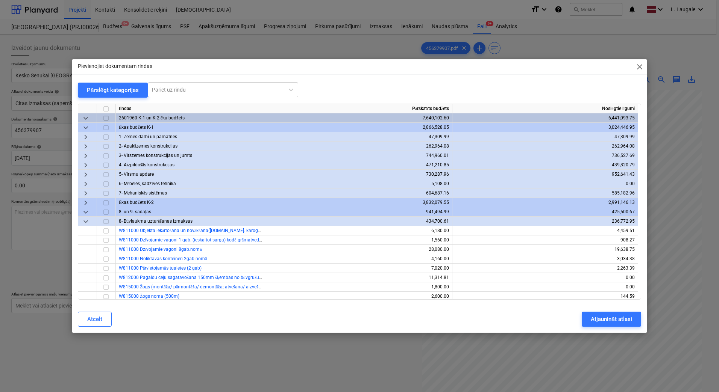
click at [83, 127] on span "keyboard_arrow_down" at bounding box center [85, 127] width 9 height 9
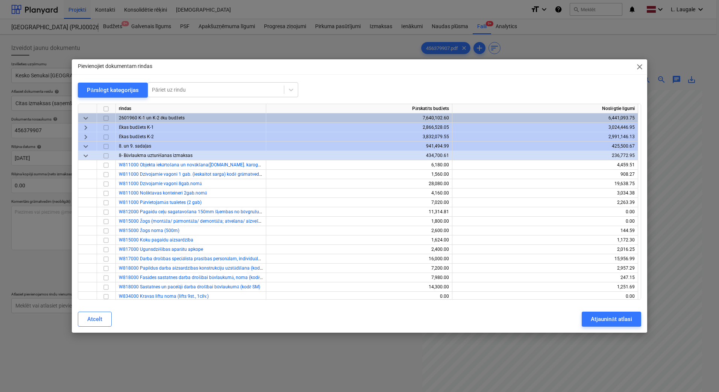
click at [87, 137] on span "keyboard_arrow_right" at bounding box center [85, 137] width 9 height 9
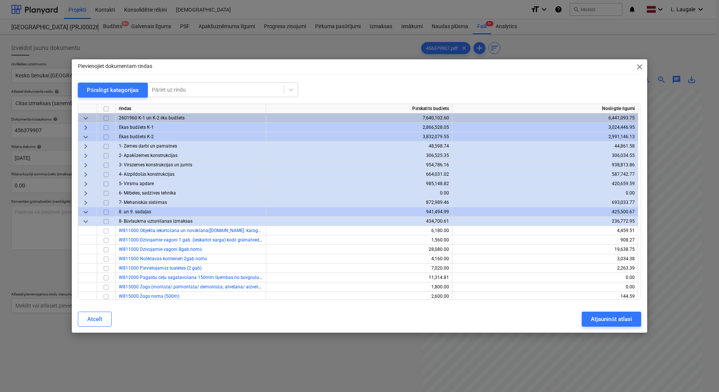
click at [84, 184] on span "keyboard_arrow_right" at bounding box center [85, 184] width 9 height 9
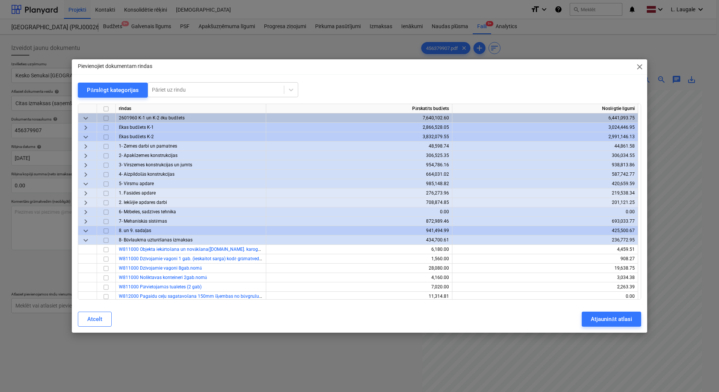
click at [85, 200] on span "keyboard_arrow_right" at bounding box center [85, 202] width 9 height 9
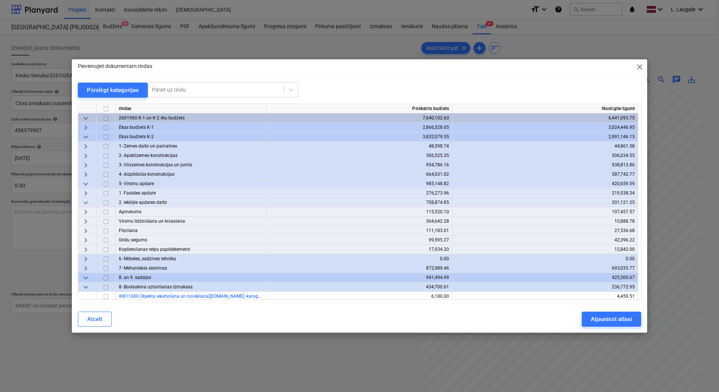
click at [86, 232] on span "keyboard_arrow_right" at bounding box center [85, 231] width 9 height 9
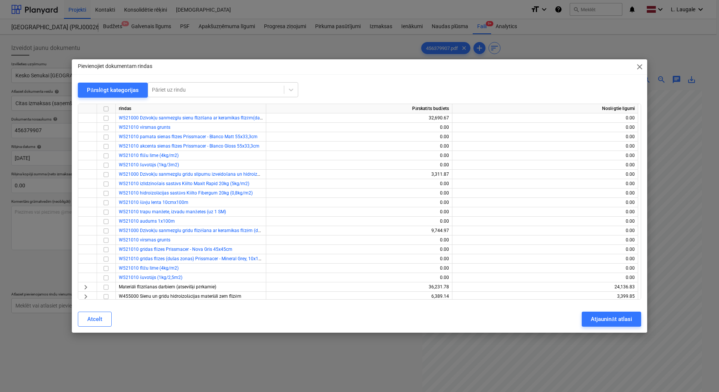
scroll to position [351, 0]
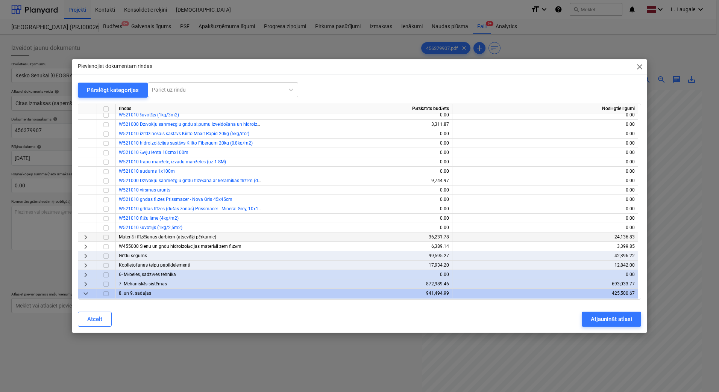
click at [83, 237] on span "keyboard_arrow_right" at bounding box center [85, 237] width 9 height 9
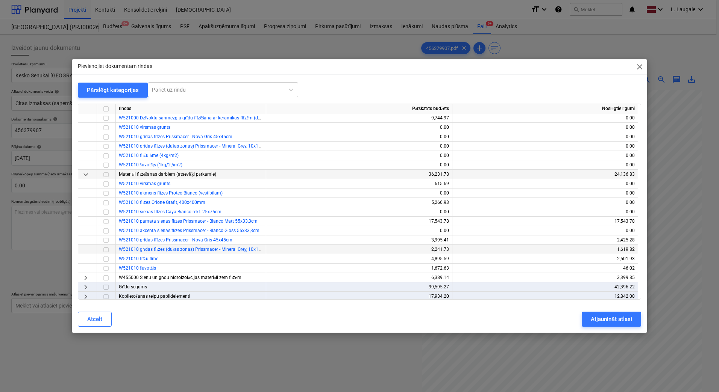
scroll to position [426, 0]
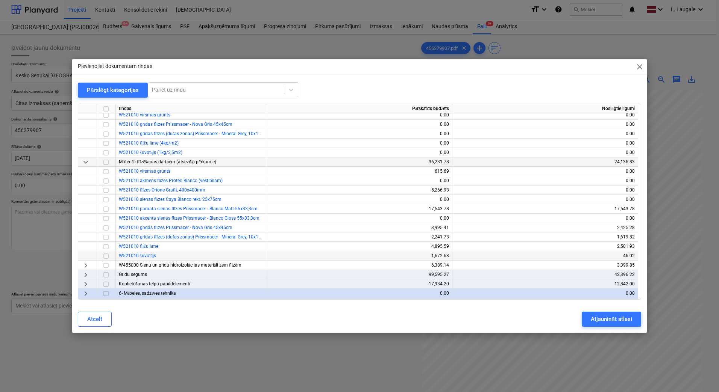
drag, startPoint x: 105, startPoint y: 256, endPoint x: 119, endPoint y: 257, distance: 14.3
click at [105, 256] on input "checkbox" at bounding box center [105, 256] width 9 height 9
click at [624, 323] on div "Atjaunināt atlasi" at bounding box center [611, 320] width 41 height 10
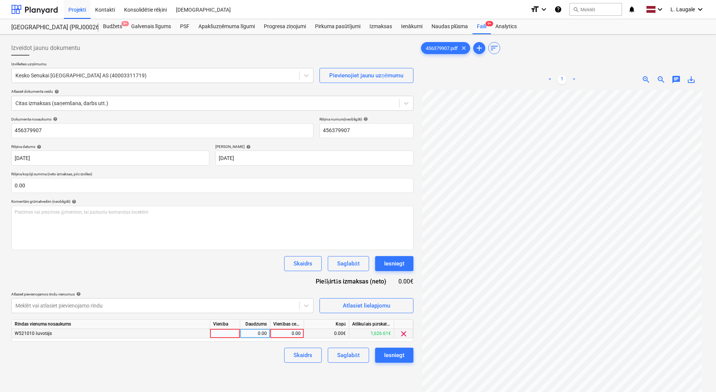
click at [227, 332] on div at bounding box center [225, 333] width 30 height 9
click at [258, 337] on div "0.00" at bounding box center [255, 333] width 24 height 9
click at [279, 334] on div "0.00" at bounding box center [286, 333] width 27 height 9
type input "206.53"
click at [268, 362] on div "Skaidrs Saglabāt Iesniegt" at bounding box center [212, 355] width 402 height 15
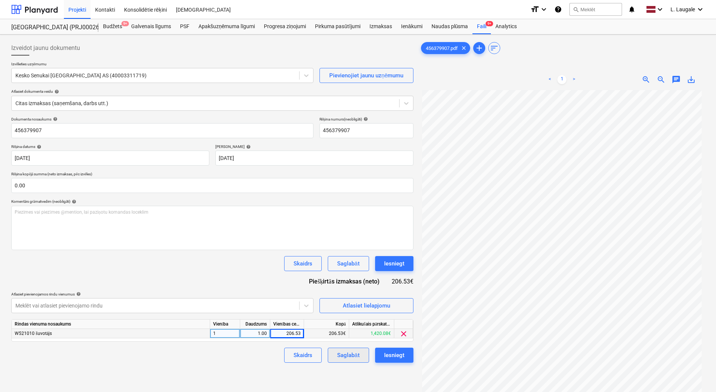
click at [338, 356] on div "Saglabāt" at bounding box center [348, 356] width 22 height 10
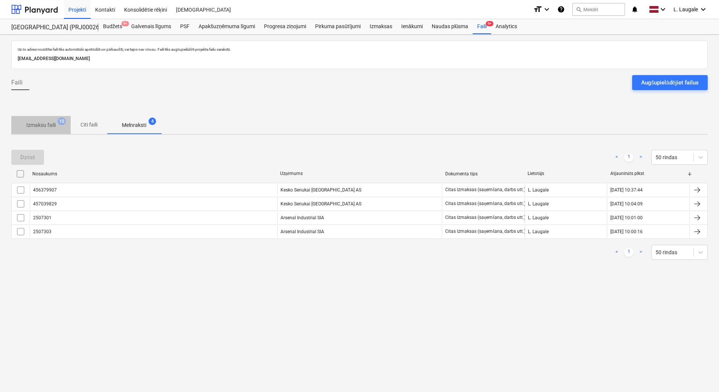
click at [42, 128] on p "Izmaksu faili" at bounding box center [40, 125] width 29 height 8
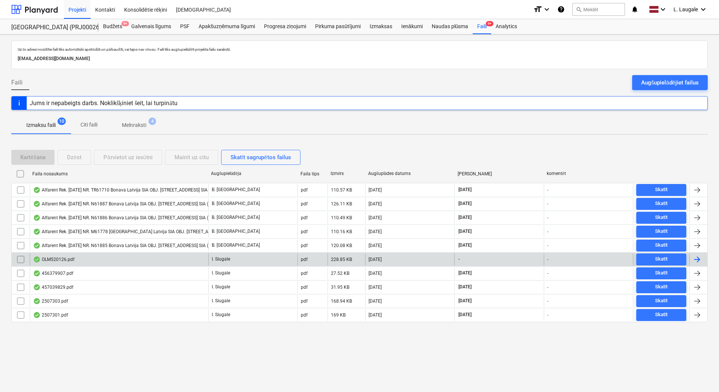
click at [101, 258] on div "OLM520126.pdf" at bounding box center [119, 260] width 179 height 12
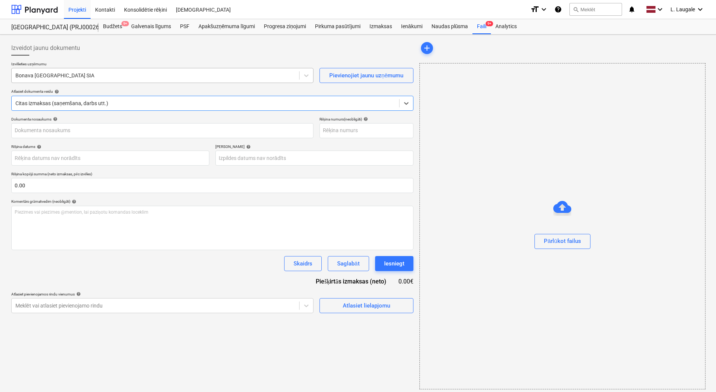
click at [95, 78] on div at bounding box center [155, 76] width 280 height 8
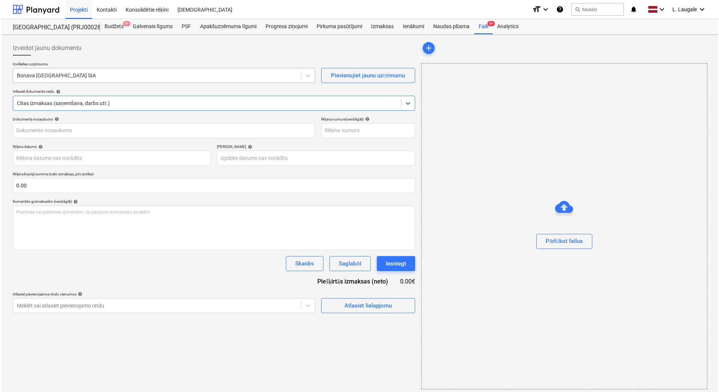
type input "OLM520126"
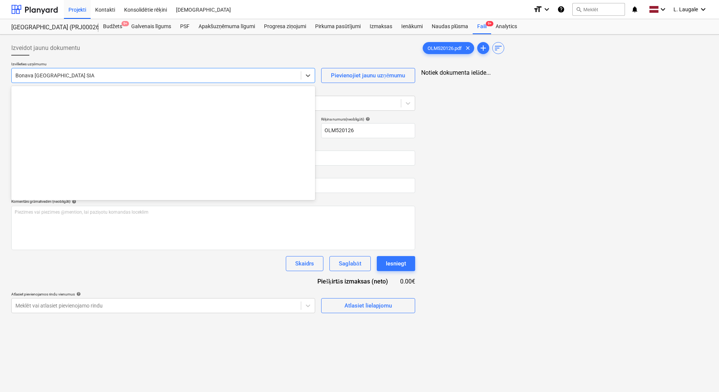
scroll to position [1408, 0]
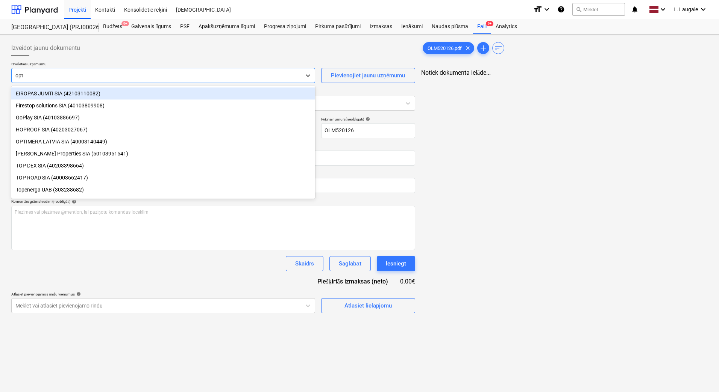
type input "opti"
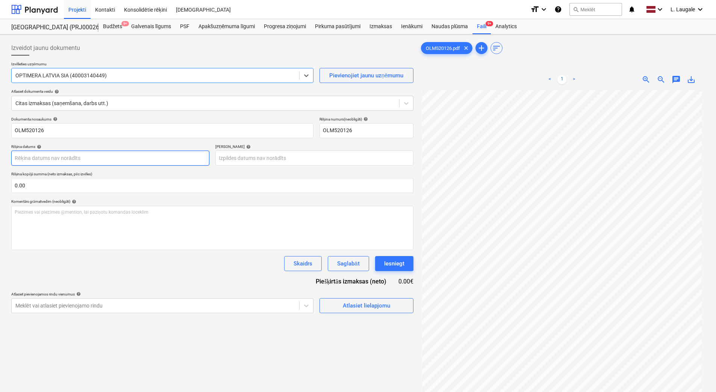
click at [94, 158] on body "Projekti Kontakti Konsolidētie rēķini Iesūtne format_size keyboard_arrow_down h…" at bounding box center [358, 196] width 716 height 392
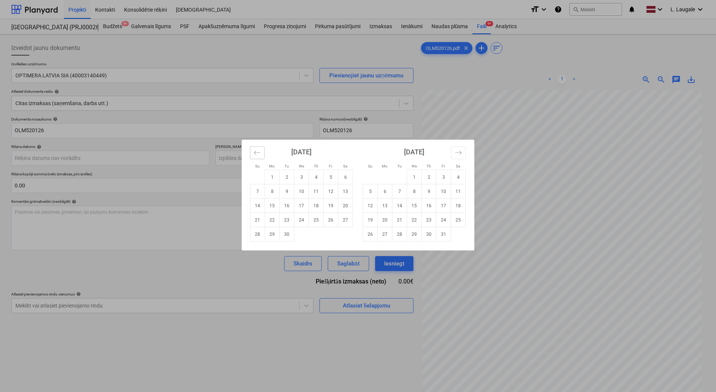
click at [262, 151] on button "Move backward to switch to the previous month." at bounding box center [257, 153] width 15 height 13
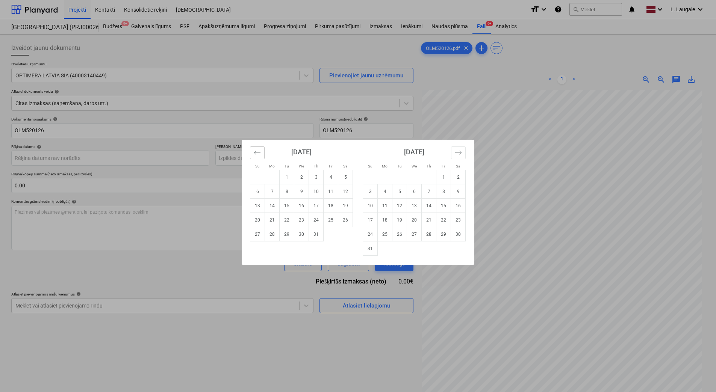
click at [262, 151] on button "Move backward to switch to the previous month." at bounding box center [257, 153] width 15 height 13
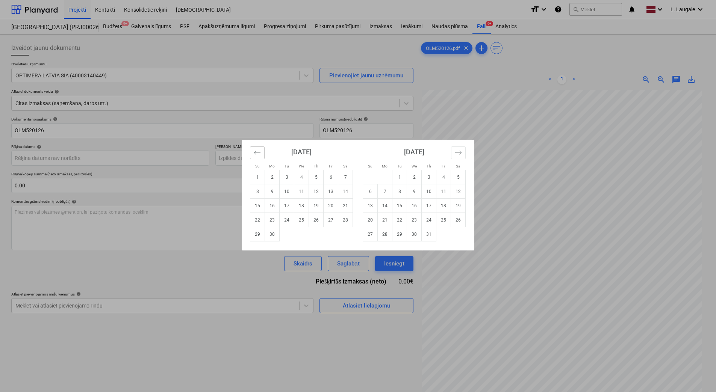
click at [262, 151] on button "Move backward to switch to the previous month." at bounding box center [257, 153] width 15 height 13
click at [263, 154] on button "Move backward to switch to the previous month." at bounding box center [257, 153] width 15 height 13
click at [384, 235] on td "26" at bounding box center [385, 234] width 15 height 14
type input "[DATE]"
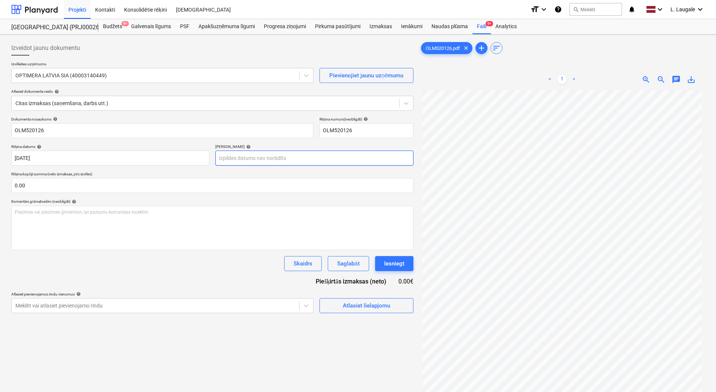
click at [320, 158] on body "Projekti Kontakti Konsolidētie rēķini Iesūtne format_size keyboard_arrow_down h…" at bounding box center [358, 196] width 716 height 392
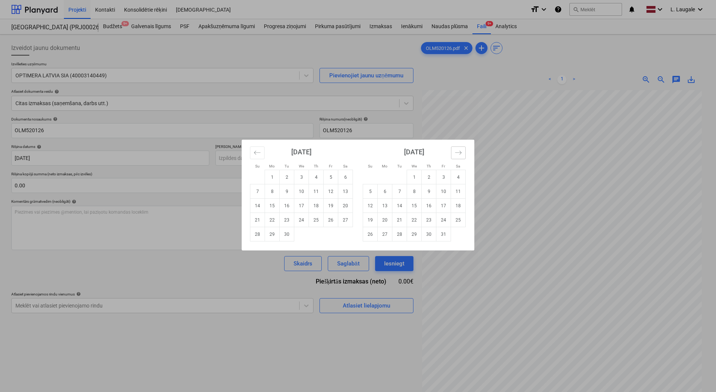
click at [456, 153] on icon "Move forward to switch to the next month." at bounding box center [458, 153] width 6 height 4
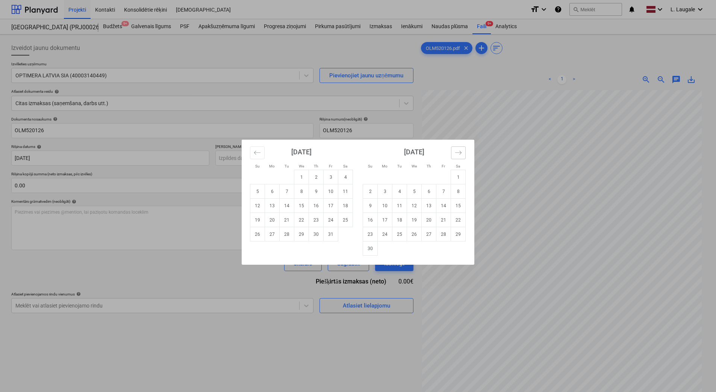
click at [456, 153] on icon "Move forward to switch to the next month." at bounding box center [458, 153] width 6 height 4
click at [263, 151] on button "Move backward to switch to the previous month." at bounding box center [257, 153] width 15 height 13
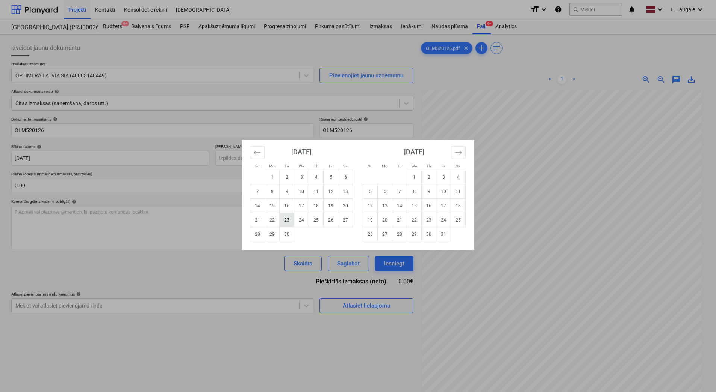
click at [286, 219] on td "23" at bounding box center [287, 220] width 15 height 14
type input "[DATE]"
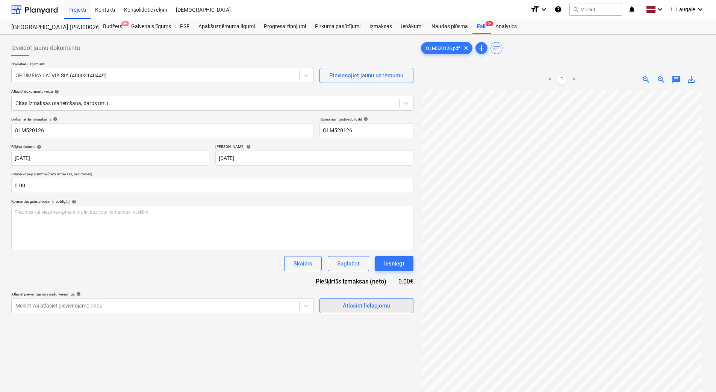
click at [352, 305] on div "Atlasiet lielapjomu" at bounding box center [366, 306] width 47 height 10
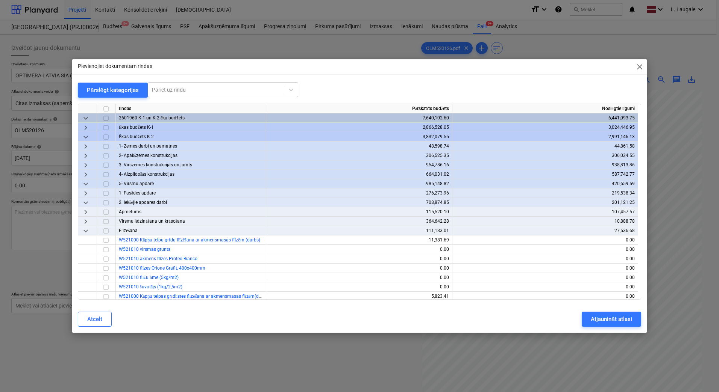
click at [85, 173] on span "keyboard_arrow_right" at bounding box center [85, 174] width 9 height 9
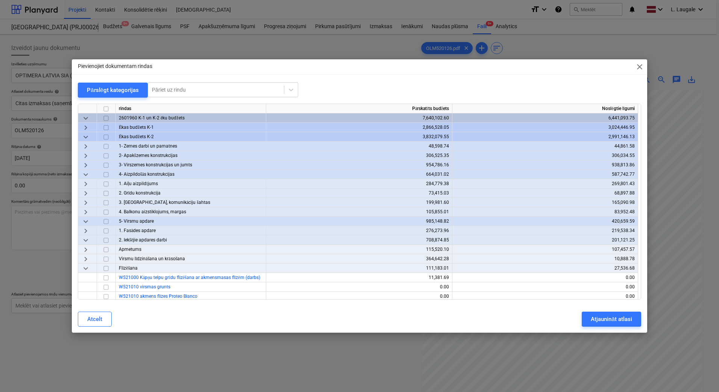
click at [86, 201] on span "keyboard_arrow_right" at bounding box center [85, 202] width 9 height 9
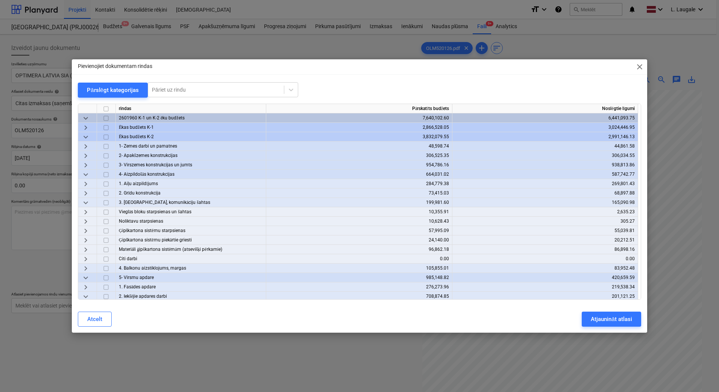
click at [84, 246] on span "keyboard_arrow_right" at bounding box center [85, 249] width 9 height 9
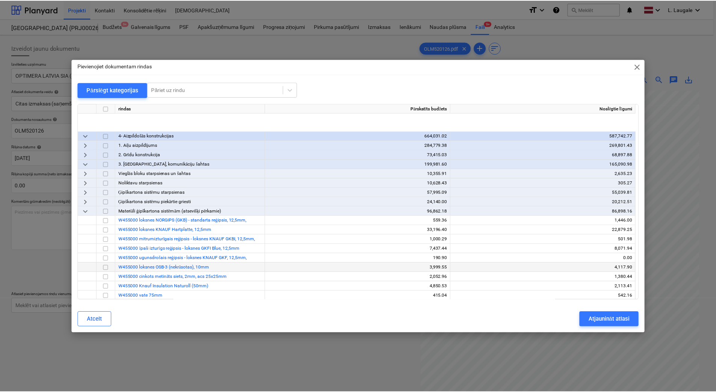
scroll to position [100, 0]
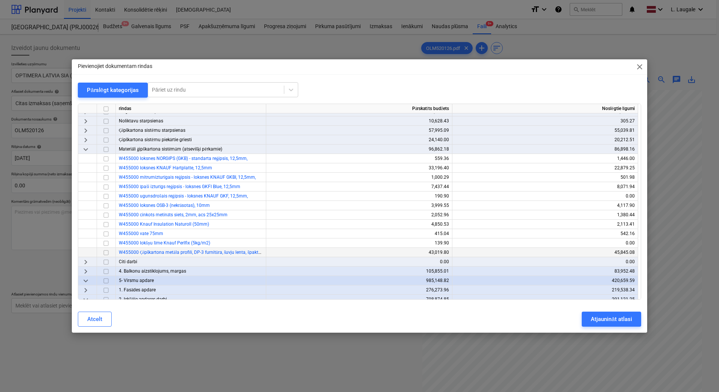
click at [105, 252] on input "checkbox" at bounding box center [105, 252] width 9 height 9
click at [606, 315] on div "Atjaunināt atlasi" at bounding box center [611, 320] width 41 height 10
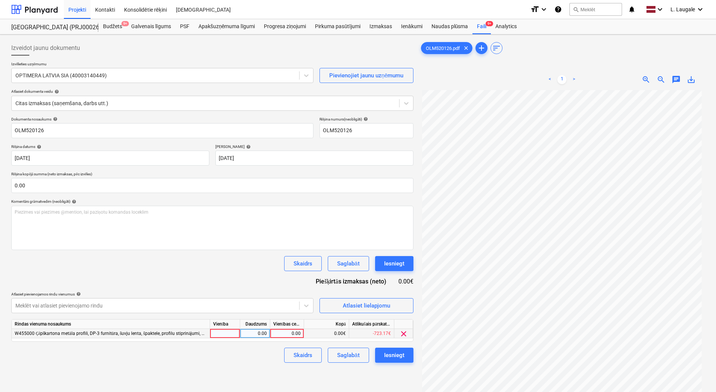
click at [231, 335] on div at bounding box center [225, 333] width 30 height 9
click at [262, 335] on div "0.00" at bounding box center [255, 333] width 24 height 9
click at [290, 334] on div "0.00" at bounding box center [286, 333] width 27 height 9
type input "618.17"
click at [268, 352] on div "Skaidrs Saglabāt Iesniegt" at bounding box center [212, 355] width 402 height 15
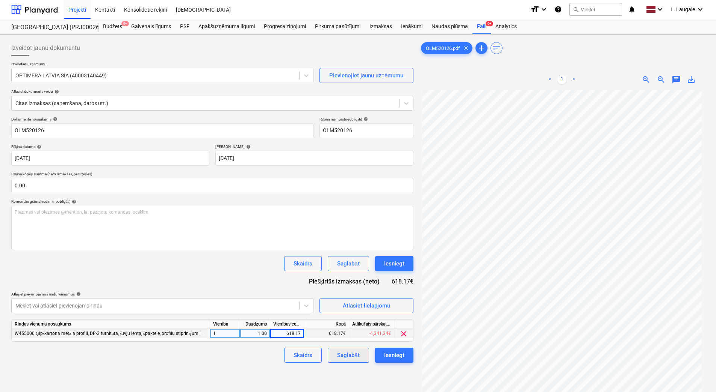
click at [360, 357] on button "Saglabāt" at bounding box center [348, 355] width 41 height 15
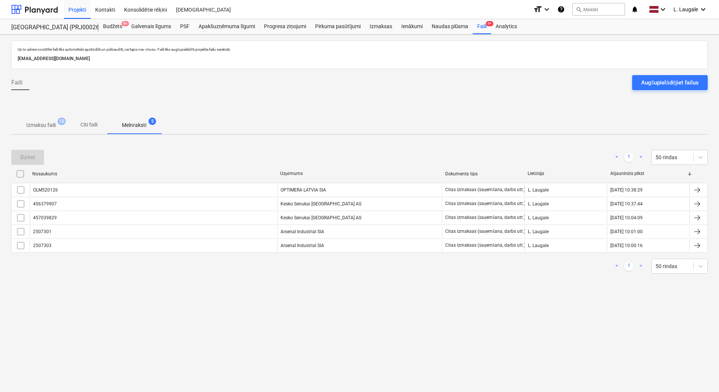
click at [49, 119] on span "Izmaksu faili 10" at bounding box center [40, 125] width 59 height 14
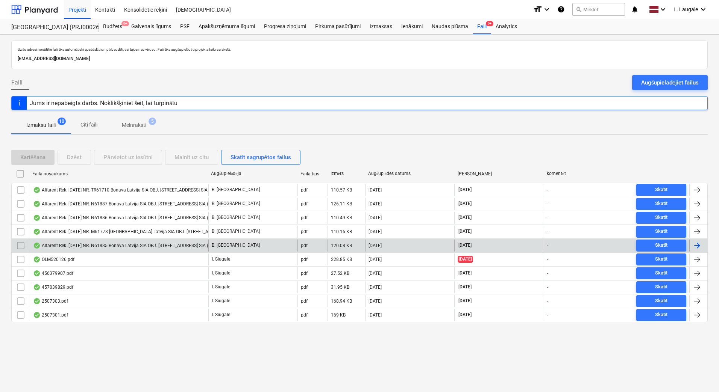
click at [115, 248] on div "Alfarent Rek. [DATE] NR. N61885 Bonava Latvija SIA OBJ. [STREET_ADDRESS] SIA ([…" at bounding box center [147, 246] width 228 height 6
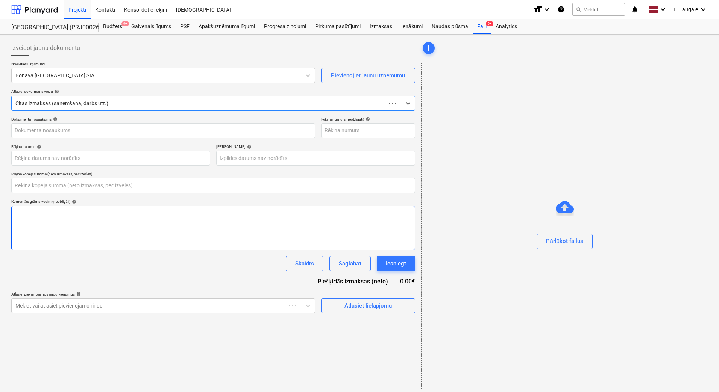
type input "0.00"
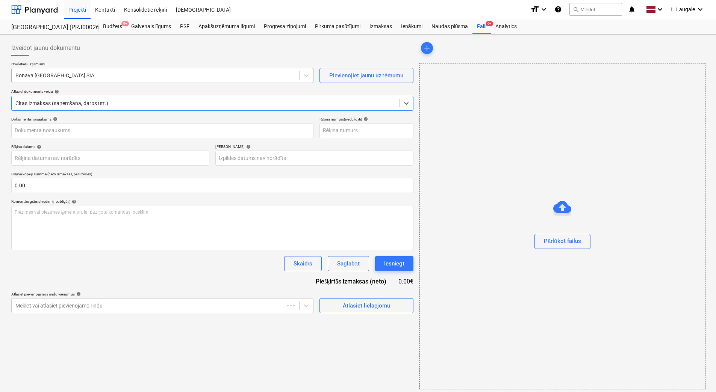
type input "40103855998"
type input "[DATE]"
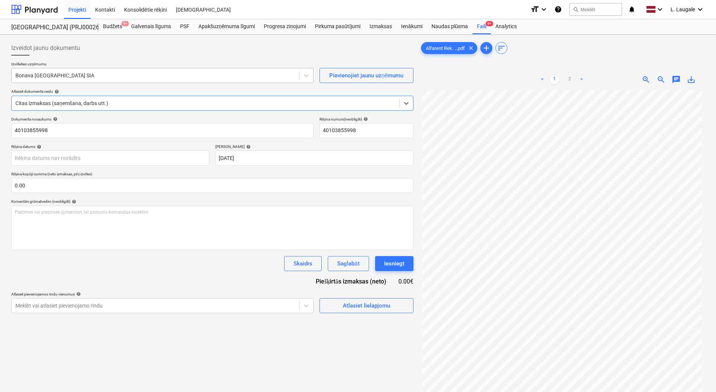
click at [93, 81] on div "Bonava [GEOGRAPHIC_DATA] SIA" at bounding box center [156, 75] width 288 height 11
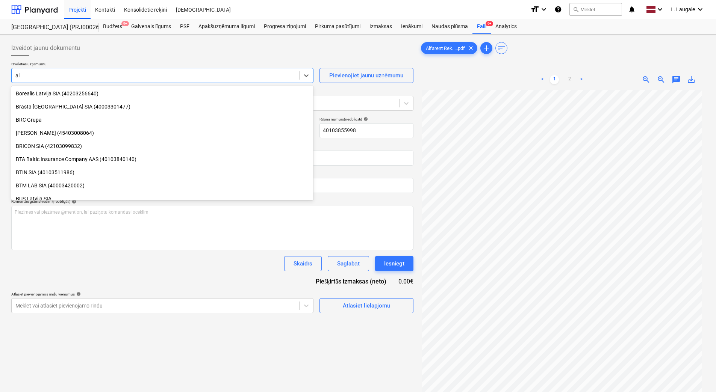
scroll to position [834, 0]
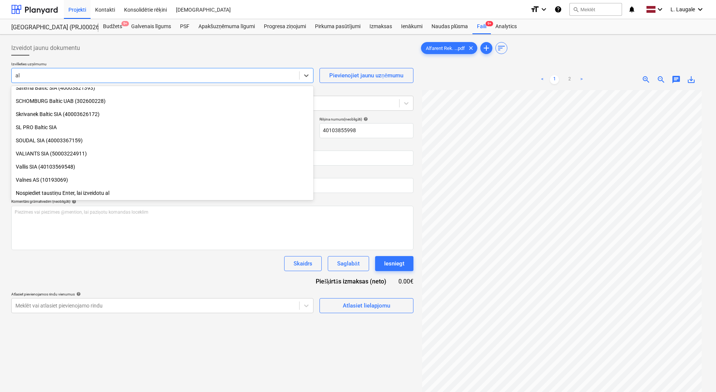
type input "[PERSON_NAME]"
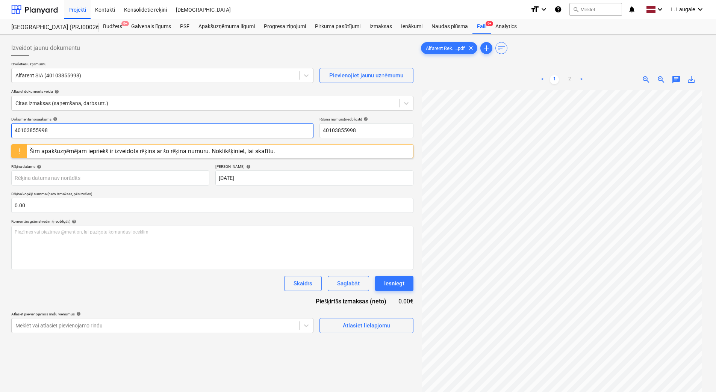
click at [0, 124] on html "Projekti Kontakti Konsolidētie rēķini Iesūtne format_size keyboard_arrow_down h…" at bounding box center [358, 196] width 716 height 392
drag, startPoint x: 40, startPoint y: 133, endPoint x: 0, endPoint y: 131, distance: 40.3
click at [0, 131] on html "Projekti Kontakti Konsolidētie rēķini Iesūtne format_size keyboard_arrow_down h…" at bounding box center [358, 196] width 716 height 392
type input "N61885"
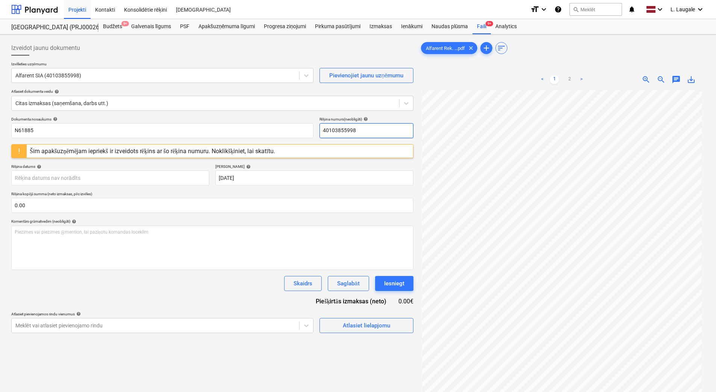
drag, startPoint x: 354, startPoint y: 127, endPoint x: 259, endPoint y: 116, distance: 95.7
click at [259, 116] on div "Izveidot jaunu dokumentu Izvēlieties uzņēmumu Alfarent SIA (40103855998) Pievie…" at bounding box center [212, 187] width 402 height 293
paste input "N61885"
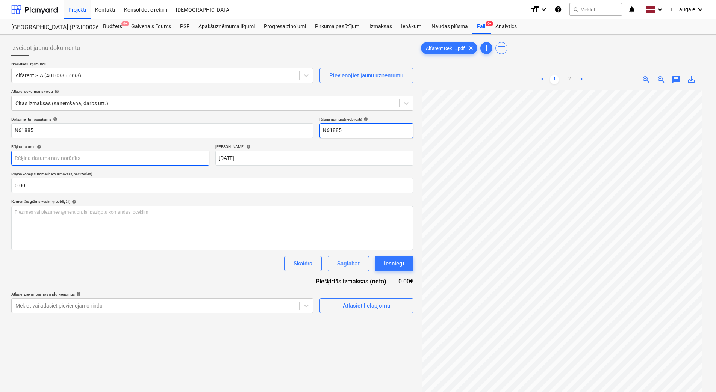
type input "N61885"
click at [146, 161] on body "Projekti Kontakti Konsolidētie rēķini Iesūtne format_size keyboard_arrow_down h…" at bounding box center [358, 196] width 716 height 392
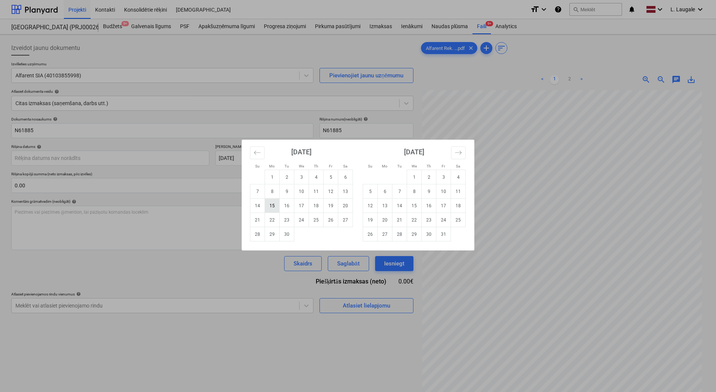
click at [276, 208] on td "15" at bounding box center [272, 206] width 15 height 14
type input "[DATE]"
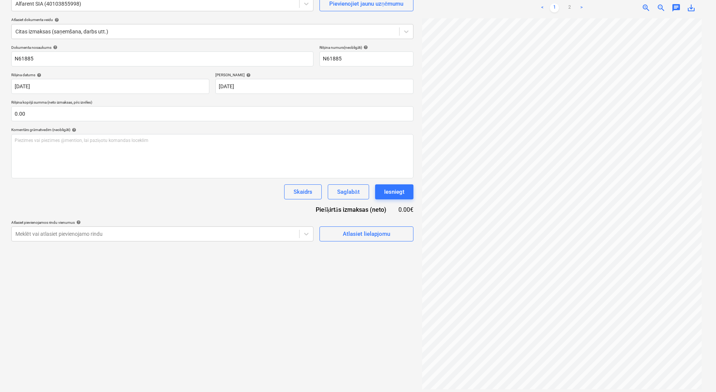
scroll to position [75, 0]
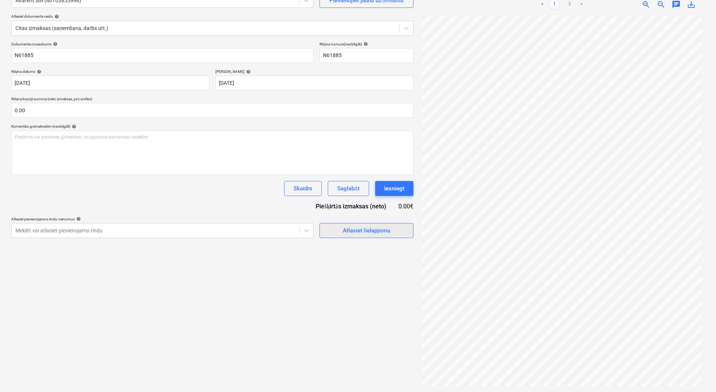
click at [340, 225] on button "Atlasiet lielapjomu" at bounding box center [366, 230] width 94 height 15
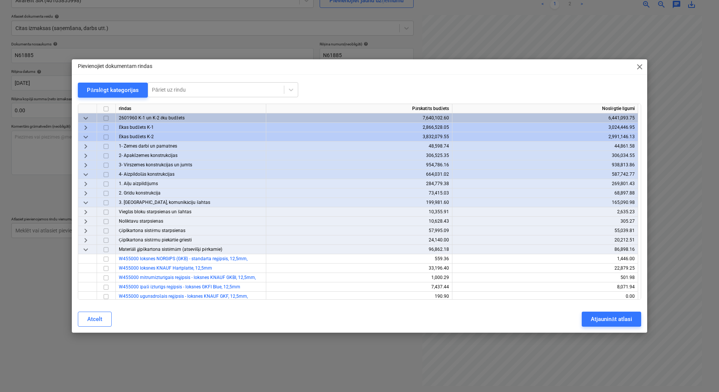
click at [84, 176] on span "keyboard_arrow_down" at bounding box center [85, 174] width 9 height 9
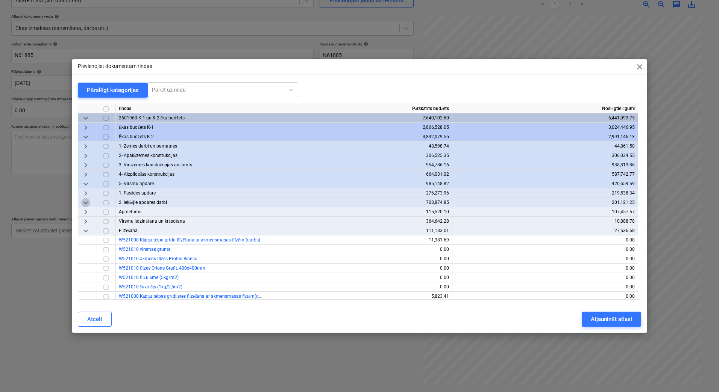
click at [84, 204] on span "keyboard_arrow_down" at bounding box center [85, 202] width 9 height 9
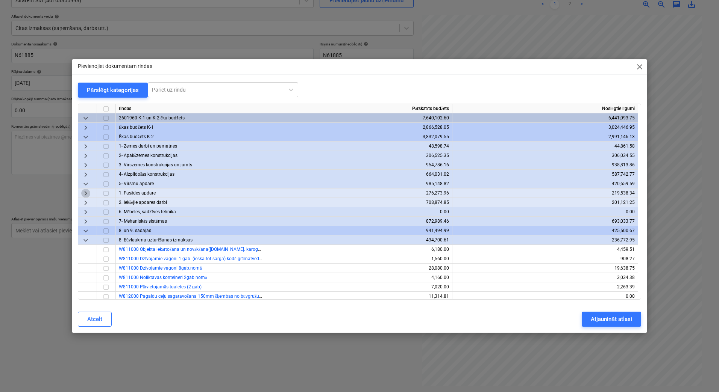
click at [87, 194] on span "keyboard_arrow_right" at bounding box center [85, 193] width 9 height 9
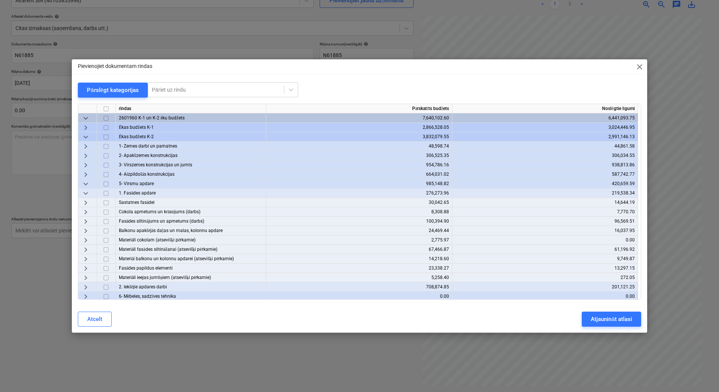
click at [84, 202] on span "keyboard_arrow_right" at bounding box center [85, 202] width 9 height 9
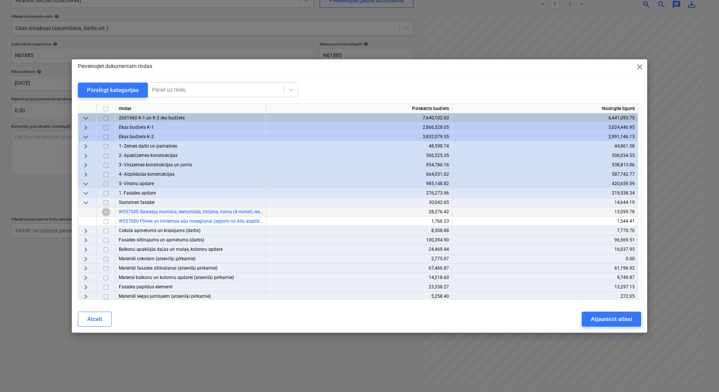
click at [106, 211] on input "checkbox" at bounding box center [105, 212] width 9 height 9
click at [614, 319] on div "Atjaunināt atlasi" at bounding box center [611, 320] width 41 height 10
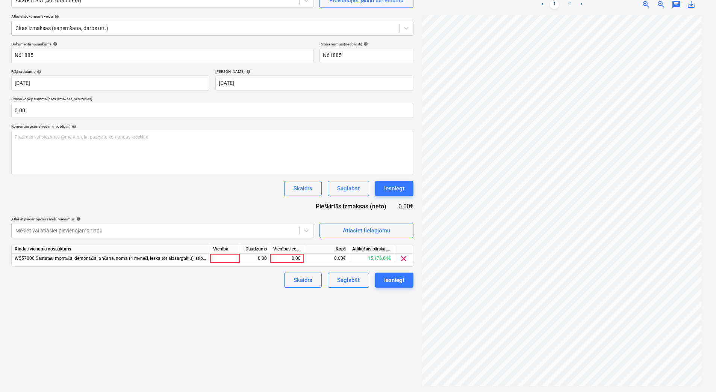
click at [571, 4] on link "2" at bounding box center [569, 4] width 9 height 9
click at [232, 259] on div at bounding box center [225, 258] width 30 height 9
click at [257, 259] on div "0.00" at bounding box center [255, 258] width 24 height 9
click at [287, 257] on div "0.00" at bounding box center [286, 258] width 27 height 9
type input "921.71"
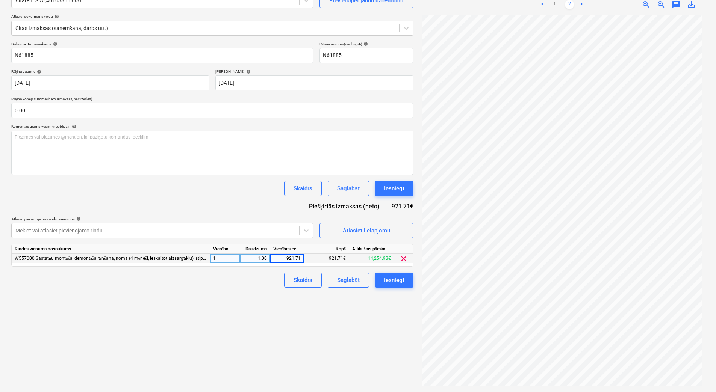
drag, startPoint x: 254, startPoint y: 298, endPoint x: 303, endPoint y: 284, distance: 51.6
click at [254, 298] on div "Izveidot jaunu dokumentu Izvēlieties uzņēmumu Alfarent SIA (40103855998) Pievie…" at bounding box center [212, 175] width 408 height 427
click at [351, 281] on div "Saglabāt" at bounding box center [348, 281] width 22 height 10
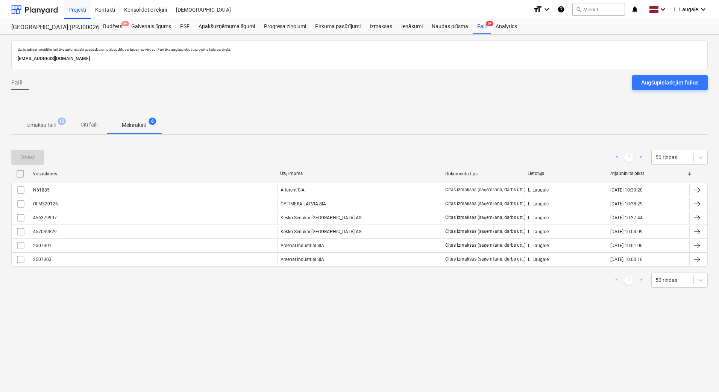
click at [58, 123] on span "10" at bounding box center [62, 122] width 8 height 8
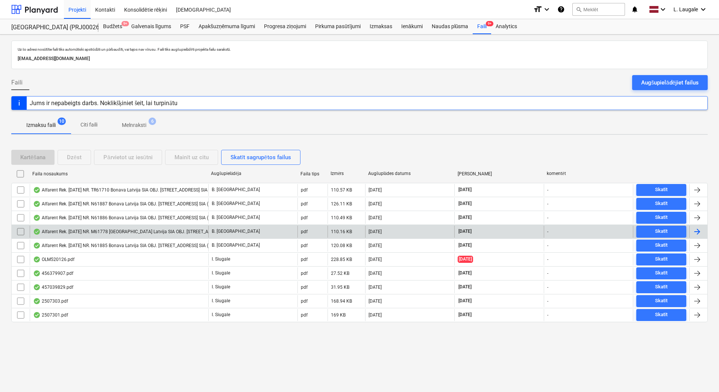
click at [108, 230] on div "Alfarent Rek. [DATE] NR. M61778 [GEOGRAPHIC_DATA] Latvija SIA OBJ. [STREET_ADDR…" at bounding box center [161, 232] width 256 height 6
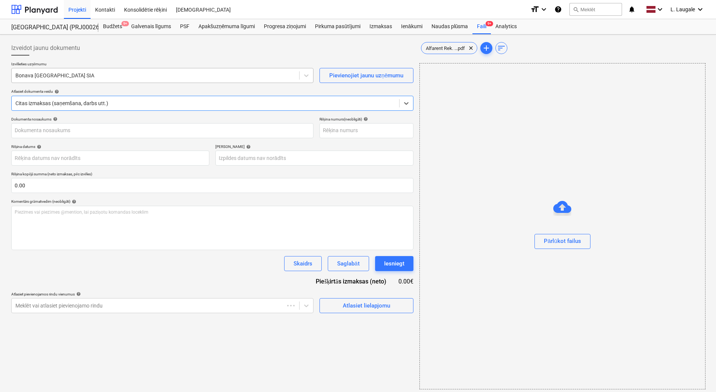
type input "1"
type input "[DATE]"
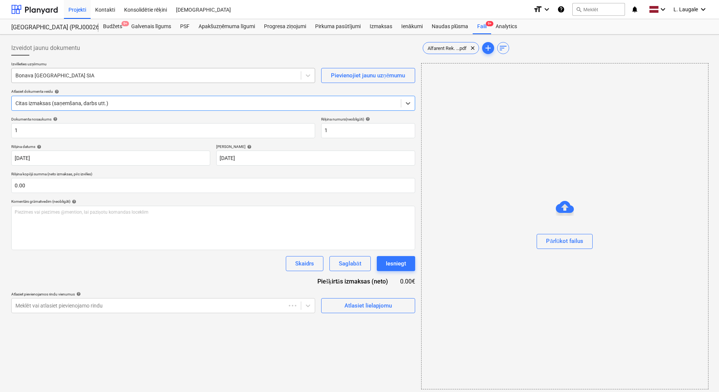
click at [66, 75] on div at bounding box center [156, 76] width 282 height 8
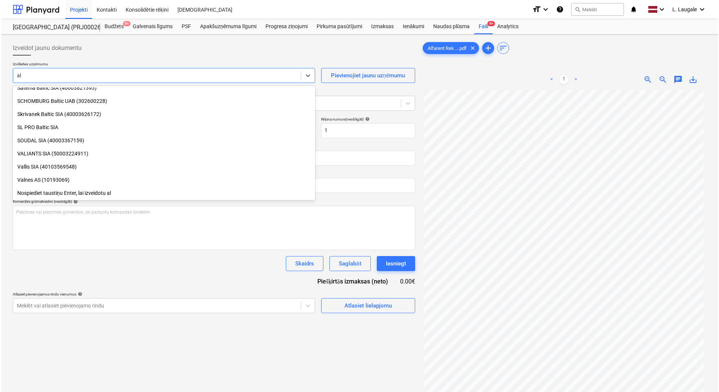
scroll to position [834, 0]
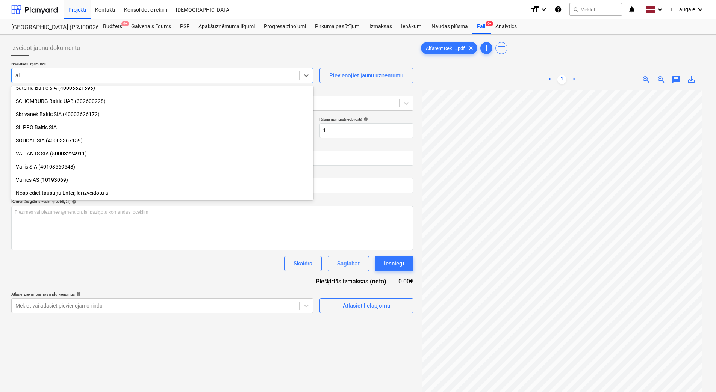
type input "[PERSON_NAME]"
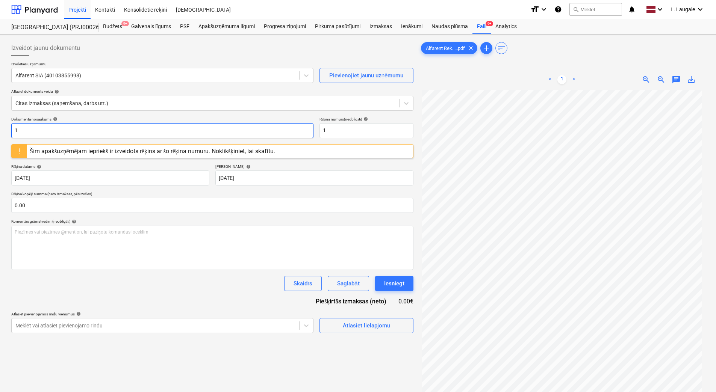
drag, startPoint x: 74, startPoint y: 131, endPoint x: -2, endPoint y: 112, distance: 77.7
click at [0, 112] on html "Projekti Kontakti Konsolidētie rēķini Iesūtne format_size keyboard_arrow_down h…" at bounding box center [358, 196] width 716 height 392
drag, startPoint x: 65, startPoint y: 127, endPoint x: -2, endPoint y: 125, distance: 66.2
click at [0, 125] on html "Projekti Kontakti Konsolidētie rēķini Iesūtne format_size keyboard_arrow_down h…" at bounding box center [358, 196] width 716 height 392
type input "M61778"
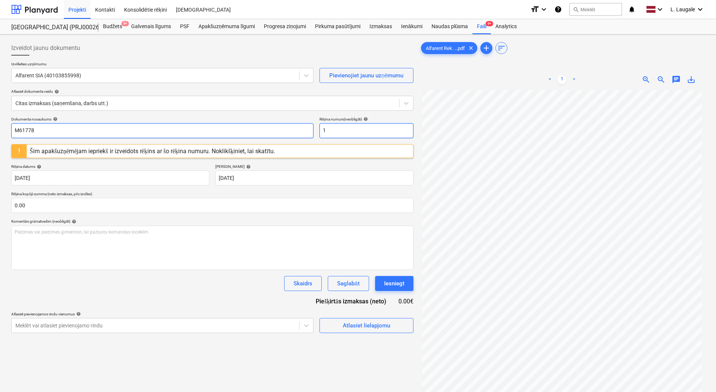
drag, startPoint x: 339, startPoint y: 128, endPoint x: 287, endPoint y: 129, distance: 52.3
click at [287, 129] on div "Dokumenta nosaukums help M61778 Rēķina numurs (neobligāti) help 1" at bounding box center [212, 127] width 402 height 21
paste input "M61778"
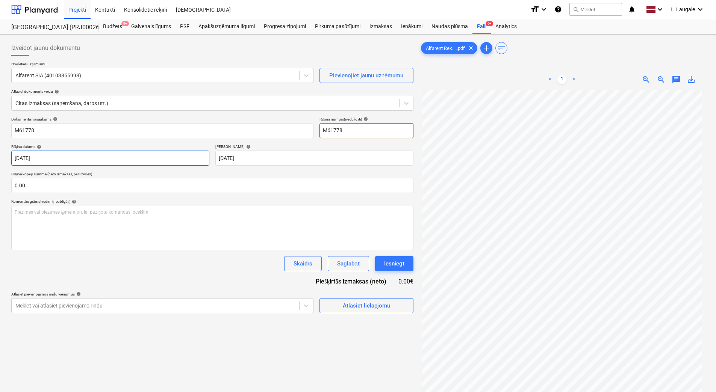
type input "M61778"
click at [165, 159] on body "Projekti Kontakti Konsolidētie rēķini Iesūtne format_size keyboard_arrow_down h…" at bounding box center [358, 196] width 716 height 392
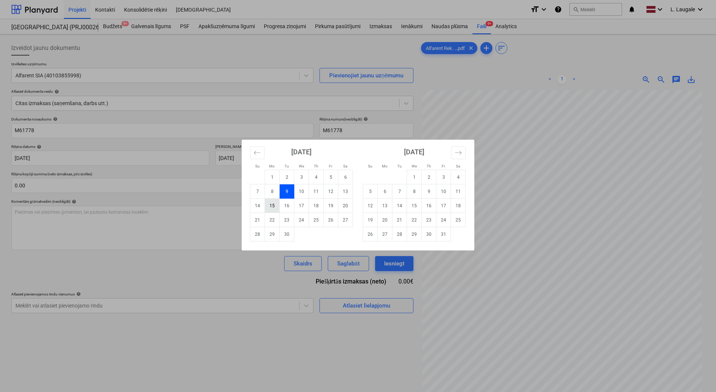
click at [274, 207] on td "15" at bounding box center [272, 206] width 15 height 14
type input "[DATE]"
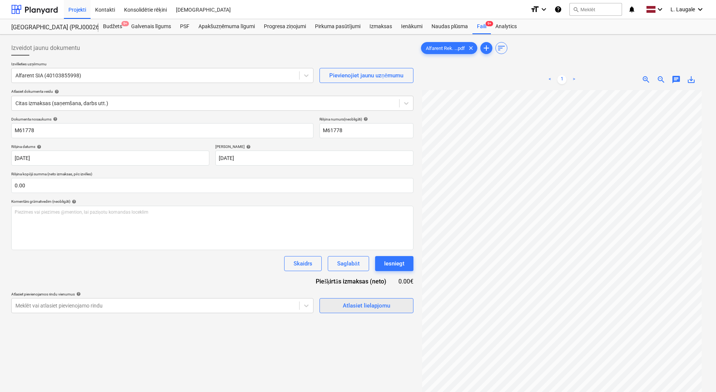
click at [329, 303] on span "Atlasiet lielapjomu" at bounding box center [366, 306] width 75 height 10
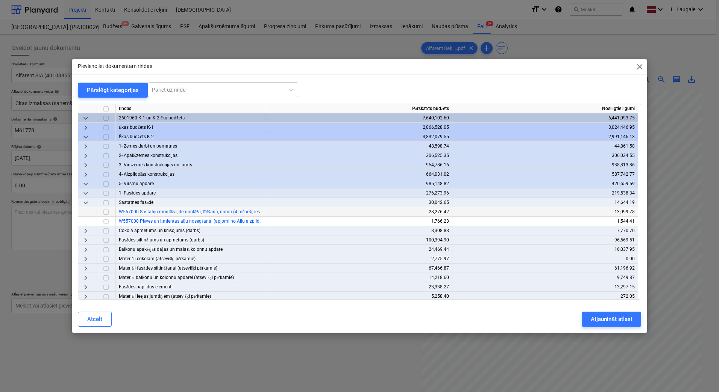
click at [106, 212] on input "checkbox" at bounding box center [105, 212] width 9 height 9
click at [603, 320] on div "Atjaunināt atlasi" at bounding box center [611, 320] width 41 height 10
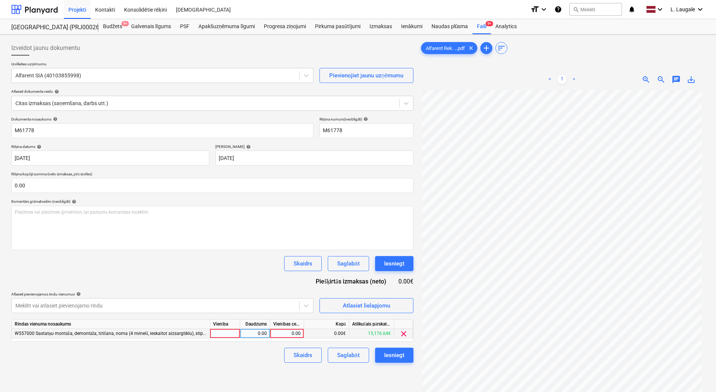
click at [225, 333] on div at bounding box center [225, 333] width 30 height 9
click at [248, 336] on div "0.00" at bounding box center [255, 333] width 24 height 9
type input "1"
click at [283, 335] on div "0.00" at bounding box center [286, 333] width 27 height 9
type input "2000.4"
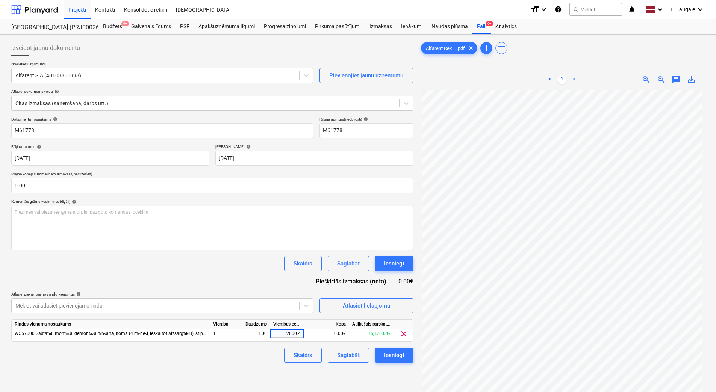
click at [266, 358] on div "Skaidrs Saglabāt Iesniegt" at bounding box center [212, 355] width 402 height 15
click at [344, 357] on div "Saglabāt" at bounding box center [348, 356] width 22 height 10
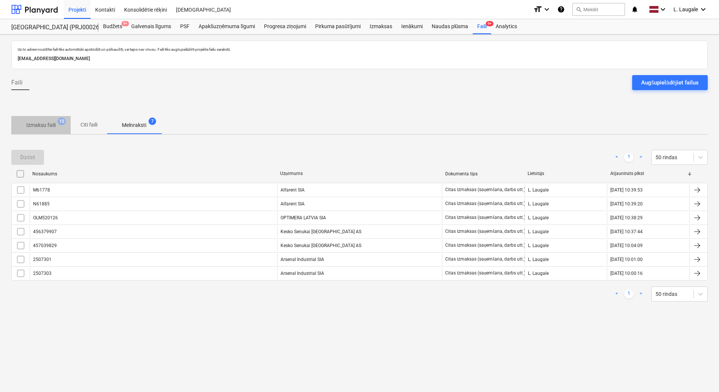
click at [55, 129] on p "Izmaksu faili" at bounding box center [40, 125] width 29 height 8
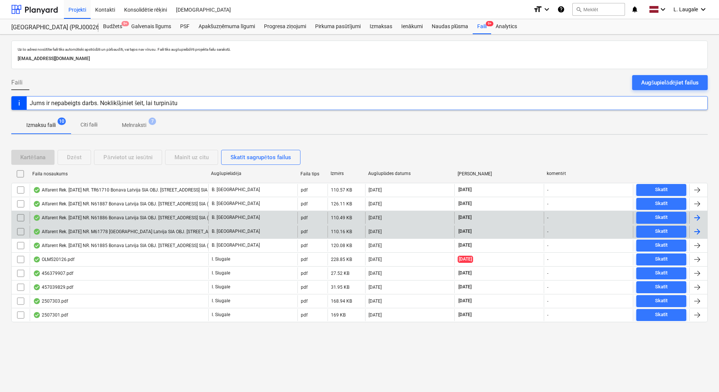
click at [97, 219] on div "Alfarent Rek. [DATE] NR. N61886 Bonava Latvija SIA OBJ. [STREET_ADDRESS] SIA ([…" at bounding box center [147, 218] width 228 height 6
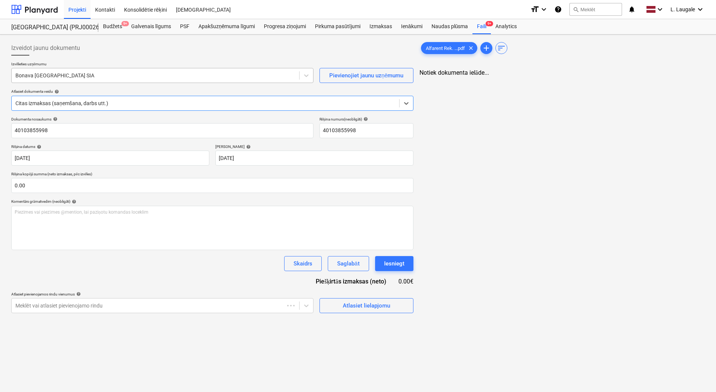
type input "40103855998"
type input "[DATE]"
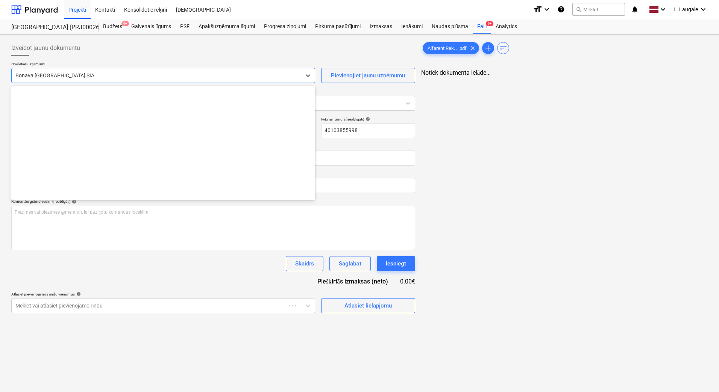
click at [76, 76] on div at bounding box center [156, 76] width 282 height 8
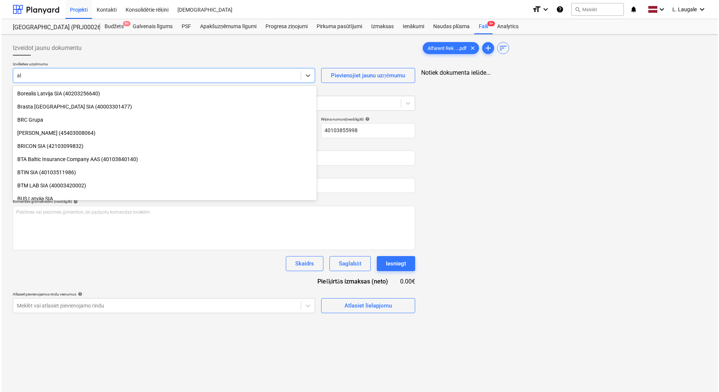
scroll to position [834, 0]
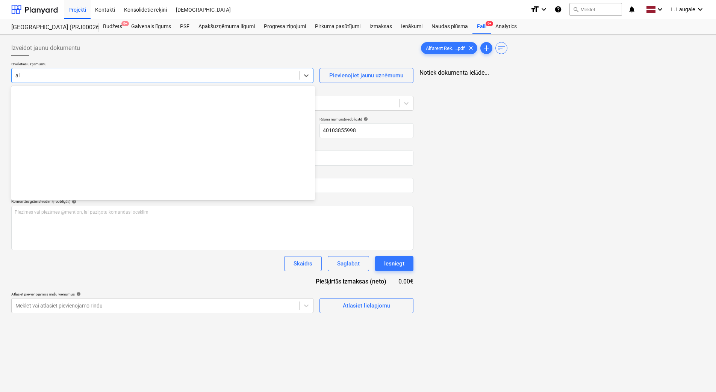
type input "[PERSON_NAME]"
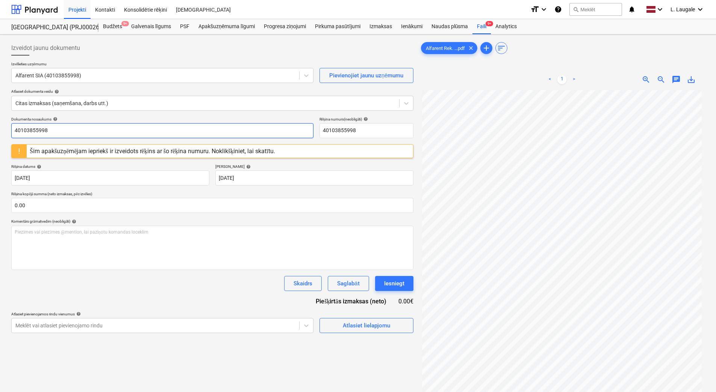
drag, startPoint x: 75, startPoint y: 132, endPoint x: 0, endPoint y: 138, distance: 75.4
click at [0, 138] on html "Projekti Kontakti Konsolidētie rēķini Iesūtne format_size keyboard_arrow_down h…" at bounding box center [358, 196] width 716 height 392
drag, startPoint x: 9, startPoint y: 135, endPoint x: 0, endPoint y: 132, distance: 9.2
click at [0, 132] on html "Projekti Kontakti Konsolidētie rēķini Iesūtne format_size keyboard_arrow_down h…" at bounding box center [358, 196] width 716 height 392
type input "N61886"
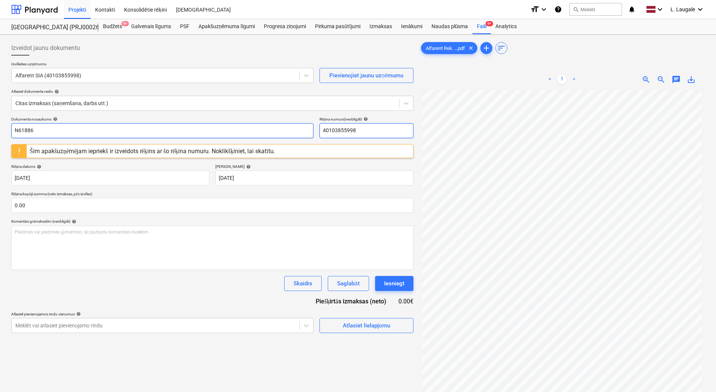
drag, startPoint x: 377, startPoint y: 134, endPoint x: 298, endPoint y: 127, distance: 78.5
click at [299, 127] on div "Dokumenta nosaukums help N61886 Rēķina numurs (neobligāti) help 40103855998" at bounding box center [212, 127] width 402 height 21
paste input "N61886"
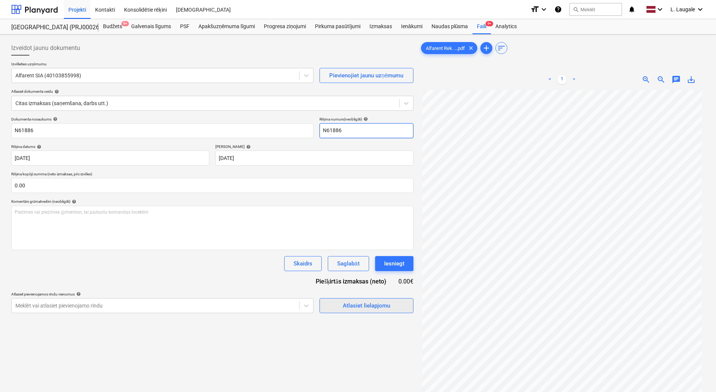
type input "N61886"
click at [378, 309] on div "Atlasiet lielapjomu" at bounding box center [366, 306] width 47 height 10
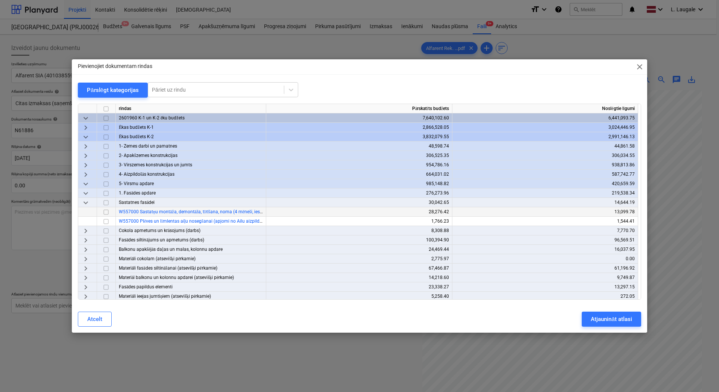
click at [105, 213] on input "checkbox" at bounding box center [105, 212] width 9 height 9
click at [628, 321] on div "Atjaunināt atlasi" at bounding box center [611, 320] width 41 height 10
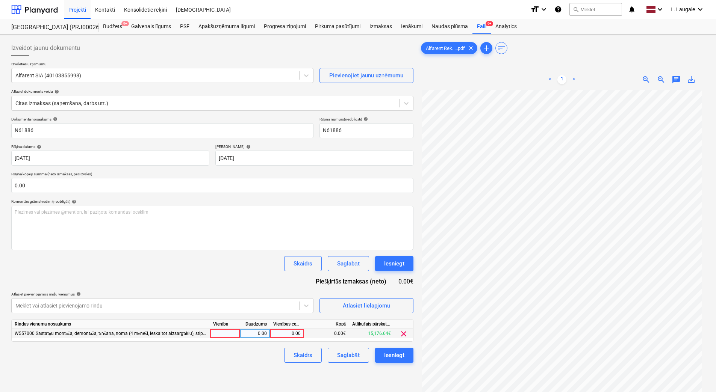
click at [217, 334] on div at bounding box center [225, 333] width 30 height 9
type input "1"
click at [247, 335] on div "0.00" at bounding box center [255, 333] width 24 height 9
click at [292, 335] on div "0.00" at bounding box center [286, 333] width 27 height 9
type input "0.17"
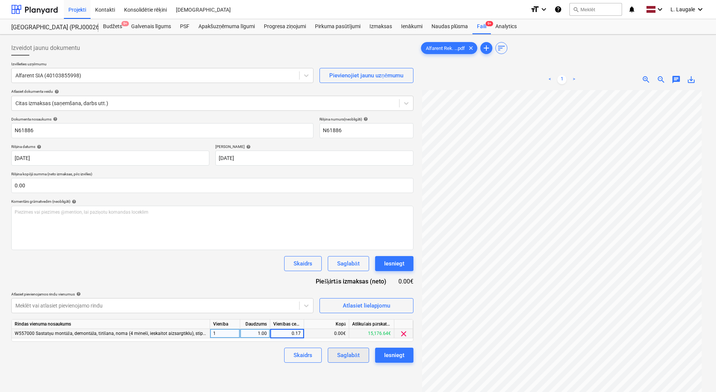
click at [345, 354] on div "Saglabāt" at bounding box center [348, 356] width 22 height 10
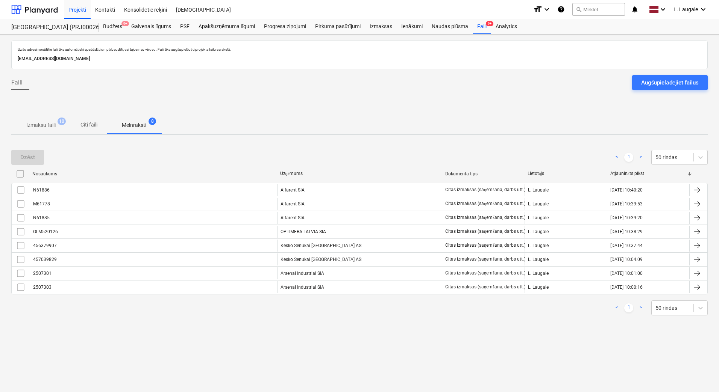
click at [54, 124] on p "Izmaksu faili" at bounding box center [40, 125] width 29 height 8
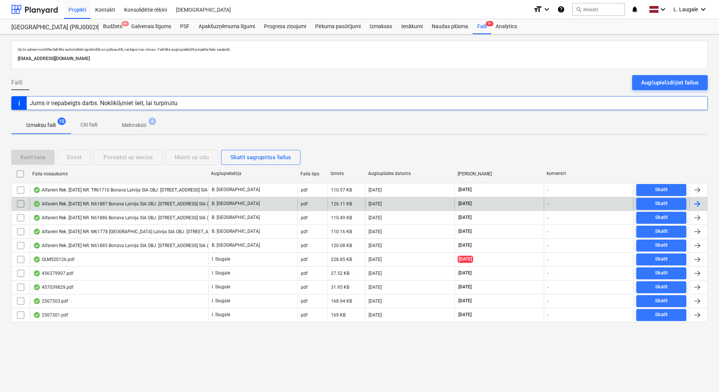
click at [94, 208] on div "Alfarent Rek. [DATE] NR. N61887 Bonava Latvija SIA OBJ. [STREET_ADDRESS] SIA ([…" at bounding box center [119, 204] width 179 height 12
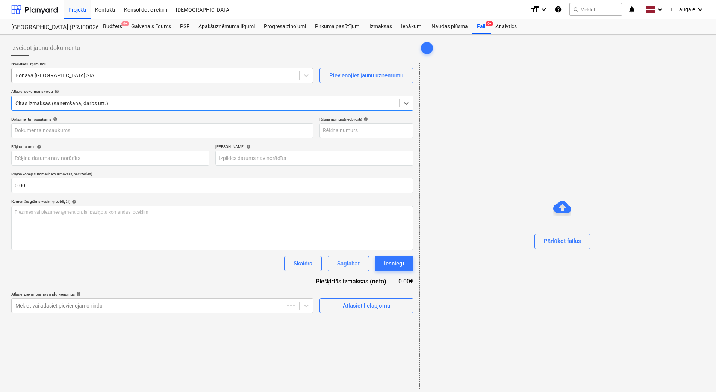
click at [129, 76] on div at bounding box center [155, 76] width 280 height 8
type input "40103855998"
type input "[DATE]"
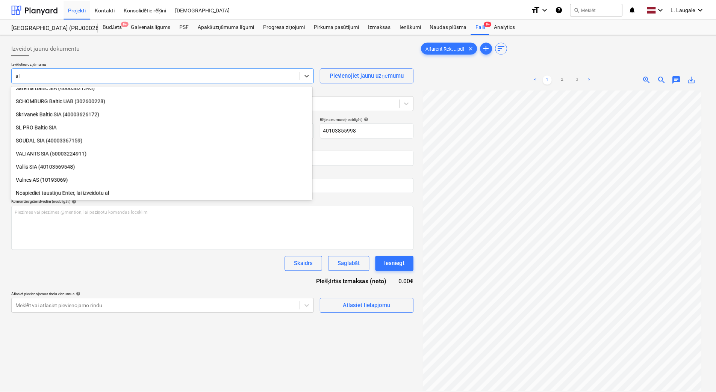
scroll to position [834, 0]
type input "[PERSON_NAME]"
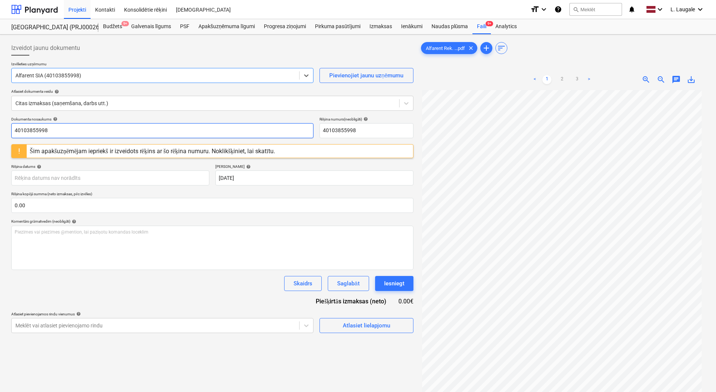
click at [0, 141] on html "Projekti Kontakti Konsolidētie rēķini Iesūtne format_size keyboard_arrow_down h…" at bounding box center [358, 196] width 716 height 392
paste input "N61886"
type input "N61887"
drag, startPoint x: 389, startPoint y: 131, endPoint x: 114, endPoint y: 126, distance: 274.8
click at [114, 126] on div "Dokumenta nosaukums help N61887 Rēķina numurs (neobligāti) help 40103855998" at bounding box center [212, 127] width 402 height 21
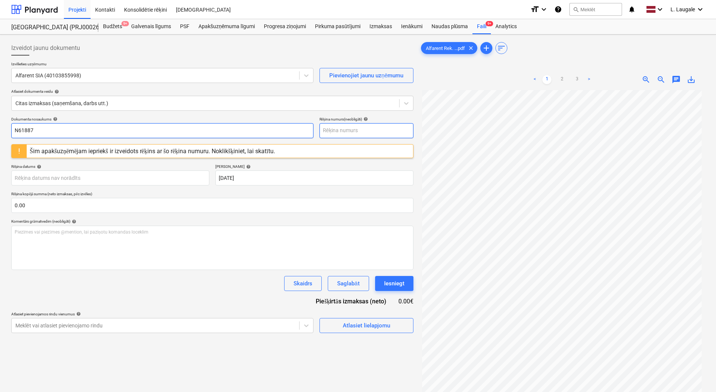
paste input "N61886"
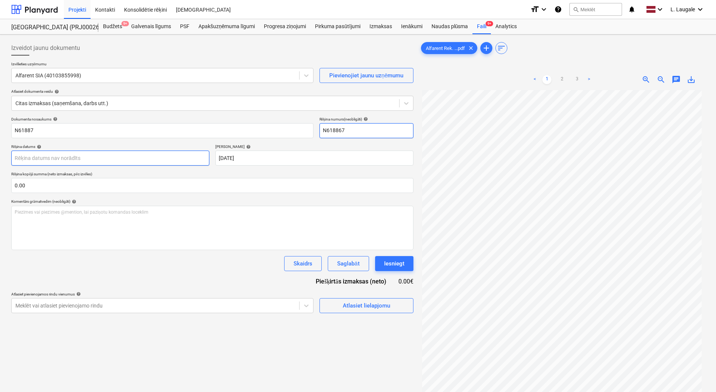
type input "N618867"
click at [87, 160] on body "Projekti Kontakti Konsolidētie rēķini Iesūtne format_size keyboard_arrow_down h…" at bounding box center [358, 196] width 716 height 392
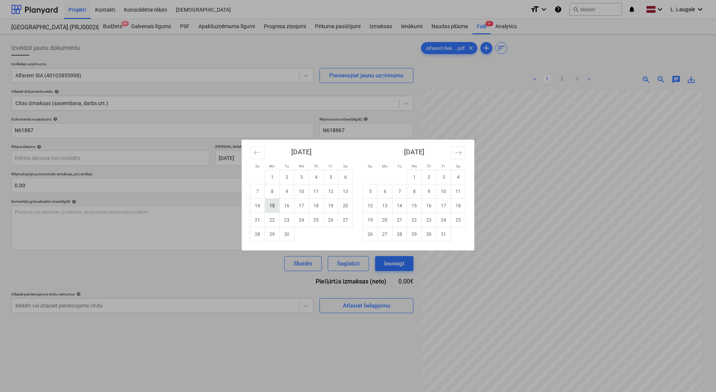
click at [271, 209] on td "15" at bounding box center [272, 206] width 15 height 14
type input "[DATE]"
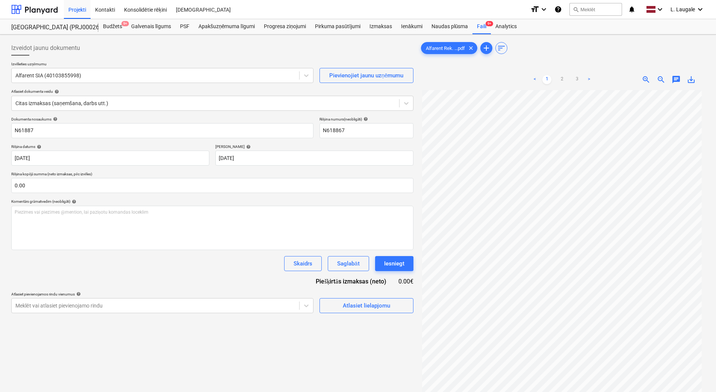
click at [578, 75] on div "< 1 2 3 >" at bounding box center [561, 79] width 91 height 21
click at [577, 78] on link "3" at bounding box center [576, 79] width 9 height 9
click at [560, 77] on link "2" at bounding box center [561, 79] width 9 height 9
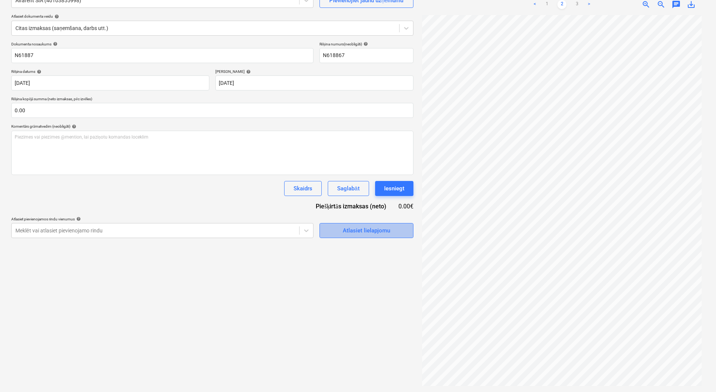
click at [333, 229] on span "Atlasiet lielapjomu" at bounding box center [366, 231] width 75 height 10
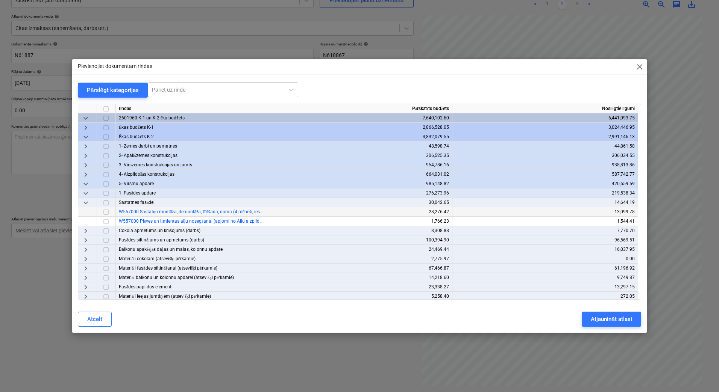
click at [108, 210] on input "checkbox" at bounding box center [105, 212] width 9 height 9
click at [609, 318] on div "Atjaunināt atlasi" at bounding box center [611, 320] width 41 height 10
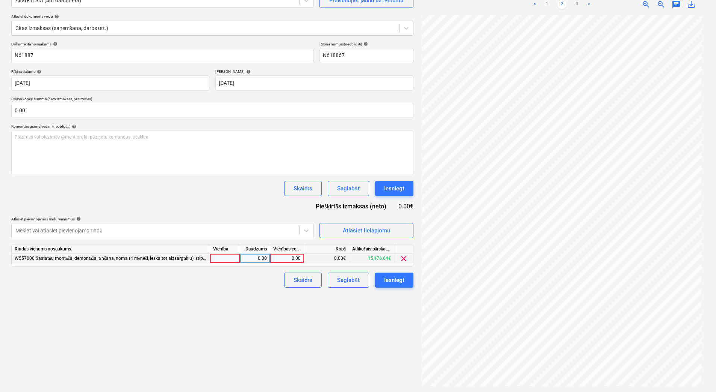
click at [228, 260] on div at bounding box center [225, 258] width 30 height 9
click at [247, 263] on div "0.00" at bounding box center [255, 258] width 24 height 9
type input "1"
click at [286, 262] on div "0.00" at bounding box center [286, 258] width 27 height 9
type input "754.78"
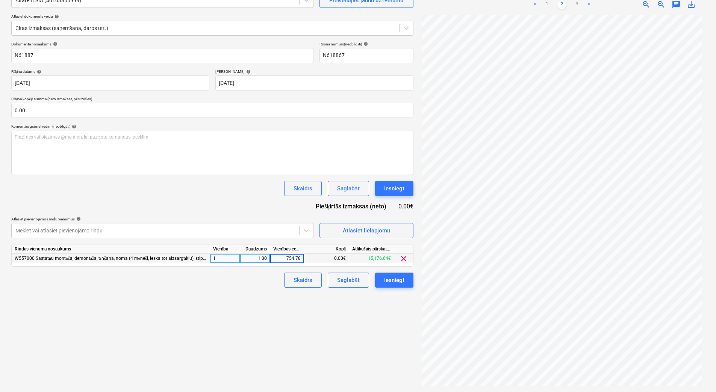
click at [259, 283] on div "Skaidrs Saglabāt Iesniegt" at bounding box center [212, 280] width 402 height 15
click at [359, 277] on div "Saglabāt" at bounding box center [348, 281] width 22 height 10
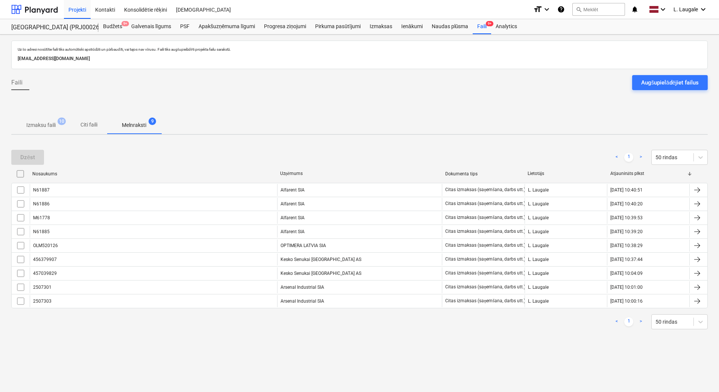
click at [40, 122] on p "Izmaksu faili" at bounding box center [40, 125] width 29 height 8
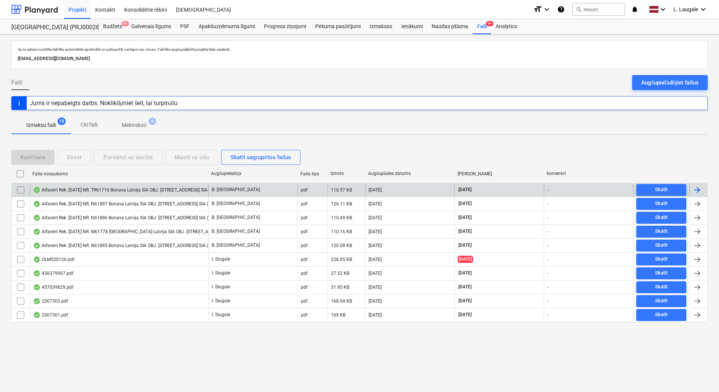
click at [103, 193] on div "Alfarent Rek. [DATE] NR. TR61710 Bonava Latvija SIA OBJ. [STREET_ADDRESS] SIA (…" at bounding box center [148, 190] width 230 height 6
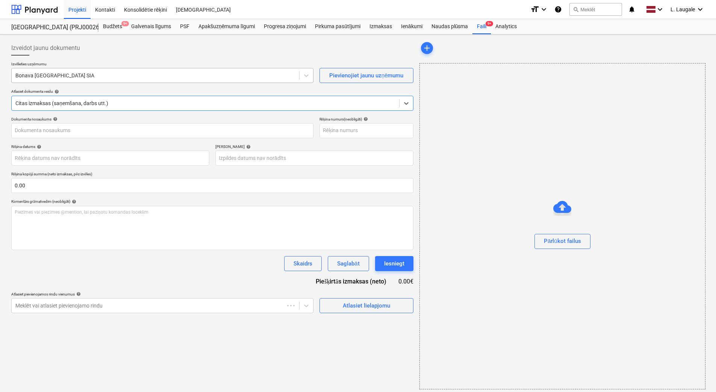
click at [93, 78] on div at bounding box center [155, 76] width 280 height 8
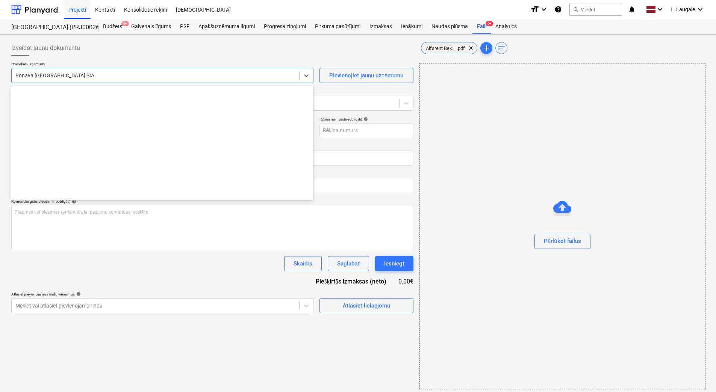
type input "40103855998"
type input "[DATE]"
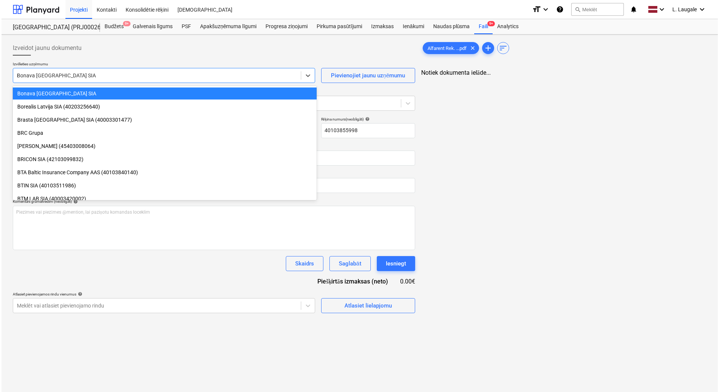
scroll to position [834, 0]
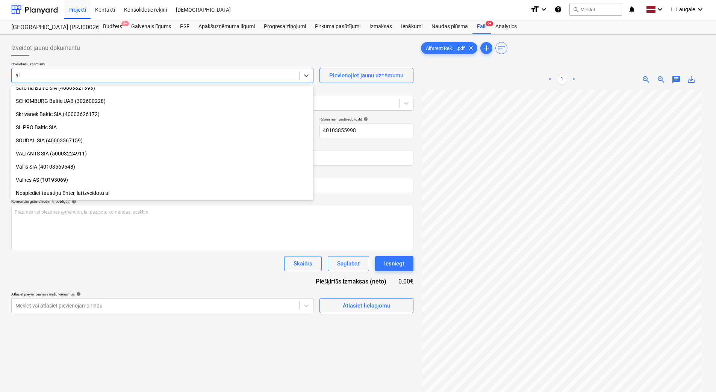
type input "[PERSON_NAME]"
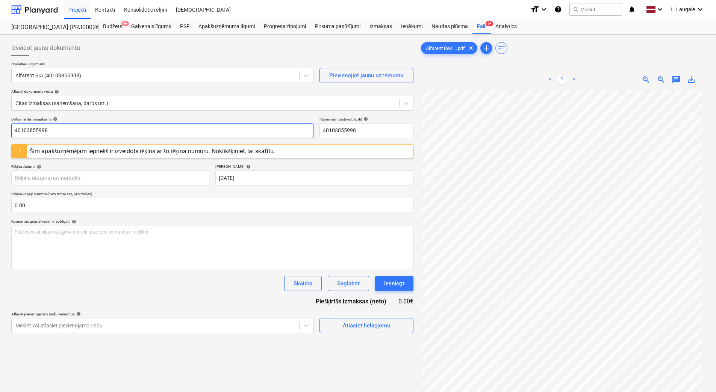
drag, startPoint x: -2, startPoint y: 104, endPoint x: 0, endPoint y: 100, distance: 4.8
click at [0, 100] on html "Projekti Kontakti Konsolidētie rēķini Iesūtne format_size keyboard_arrow_down h…" at bounding box center [358, 196] width 716 height 392
paste input "N61886"
type input "N"
drag, startPoint x: 45, startPoint y: 132, endPoint x: 0, endPoint y: 123, distance: 46.4
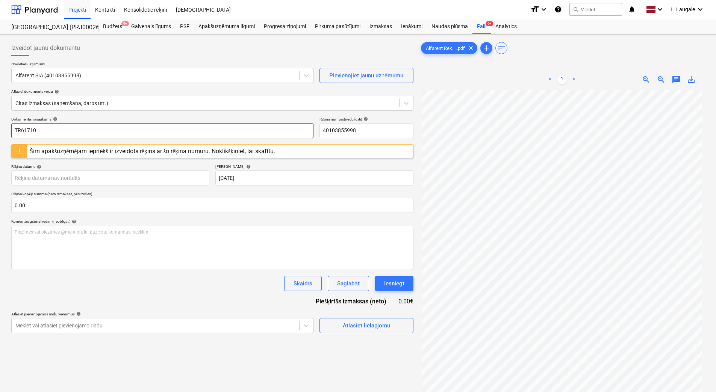
click at [0, 123] on html "Projekti Kontakti Konsolidētie rēķini Iesūtne format_size keyboard_arrow_down h…" at bounding box center [358, 196] width 716 height 392
type input "TR61710"
drag, startPoint x: 354, startPoint y: 132, endPoint x: 279, endPoint y: 133, distance: 75.2
click at [279, 133] on div "Dokumenta nosaukums help TR61710 Rēķina numurs (neobligāti) help 40103855998" at bounding box center [212, 127] width 402 height 21
paste input "TR61710"
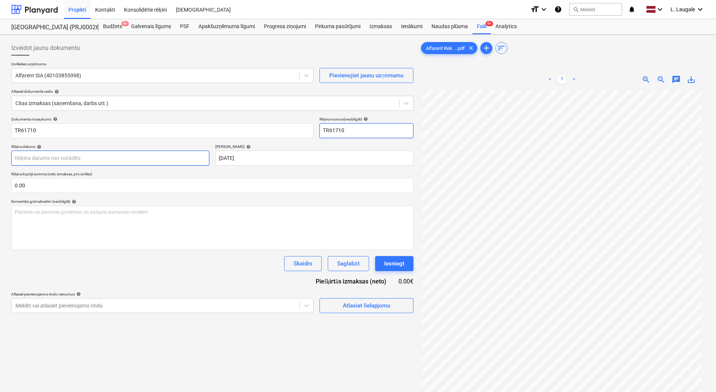
type input "TR61710"
click at [121, 157] on body "Projekti Kontakti Konsolidētie rēķini Iesūtne format_size keyboard_arrow_down h…" at bounding box center [358, 196] width 716 height 392
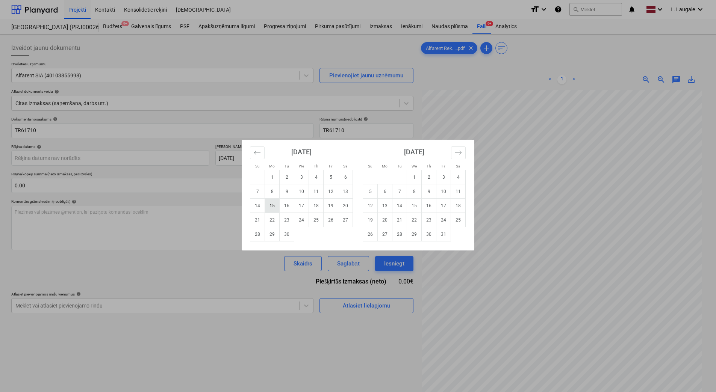
click at [274, 209] on td "15" at bounding box center [272, 206] width 15 height 14
type input "[DATE]"
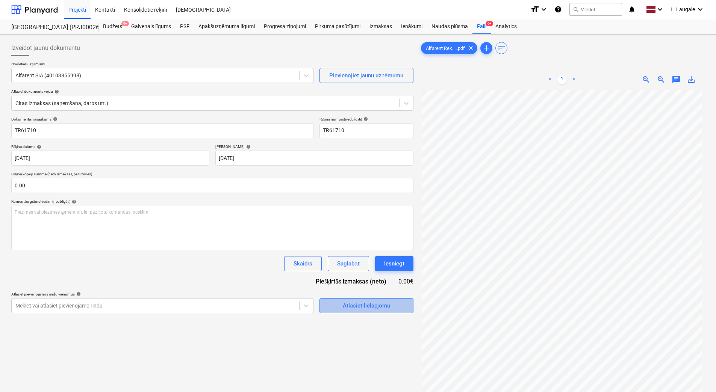
click at [343, 303] on div "Atlasiet lielapjomu" at bounding box center [366, 306] width 47 height 10
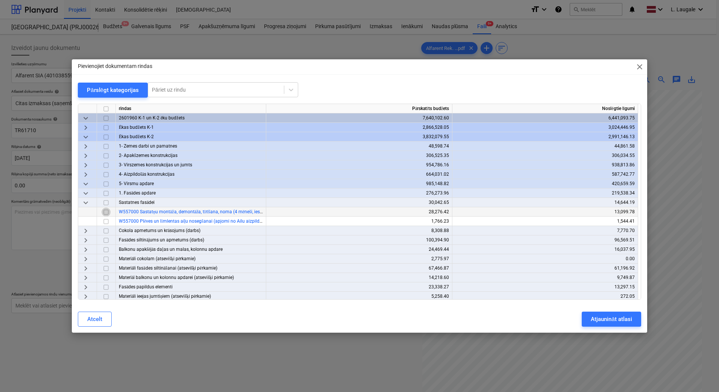
click at [108, 212] on input "checkbox" at bounding box center [105, 212] width 9 height 9
click at [609, 322] on div "Atjaunināt atlasi" at bounding box center [611, 320] width 41 height 10
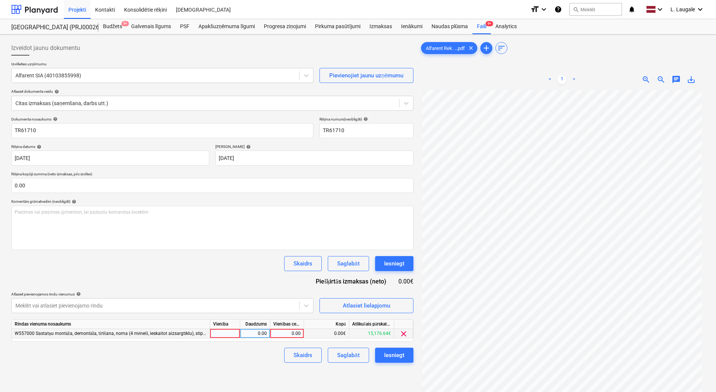
click at [216, 336] on div at bounding box center [225, 333] width 30 height 9
type input "1"
click at [262, 338] on div "0.00" at bounding box center [255, 333] width 24 height 9
click at [282, 336] on div "0.00" at bounding box center [286, 333] width 27 height 9
type input "364"
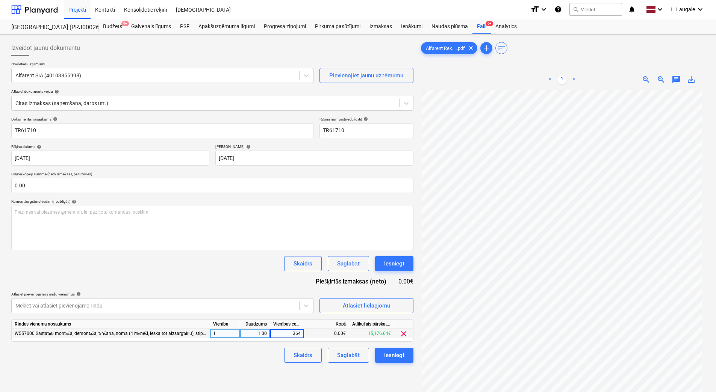
click at [261, 363] on div "Skaidrs Saglabāt Iesniegt" at bounding box center [212, 355] width 402 height 15
click at [357, 359] on div "Saglabāt" at bounding box center [348, 356] width 22 height 10
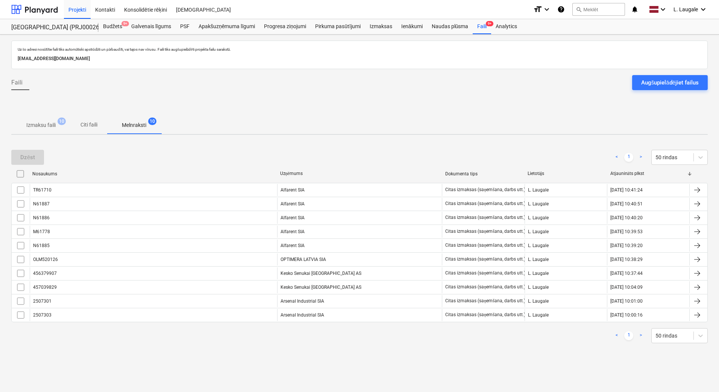
click at [53, 125] on p "Izmaksu faili" at bounding box center [40, 125] width 29 height 8
